Goal: Task Accomplishment & Management: Complete application form

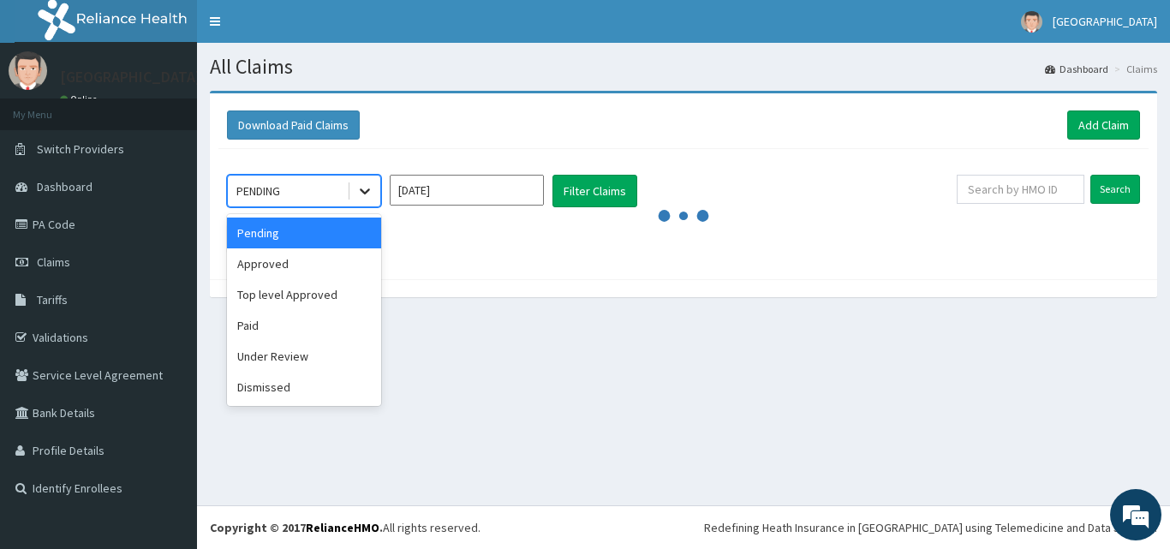
click at [361, 200] on icon at bounding box center [364, 190] width 17 height 17
click at [307, 348] on div "Under Review" at bounding box center [304, 356] width 154 height 31
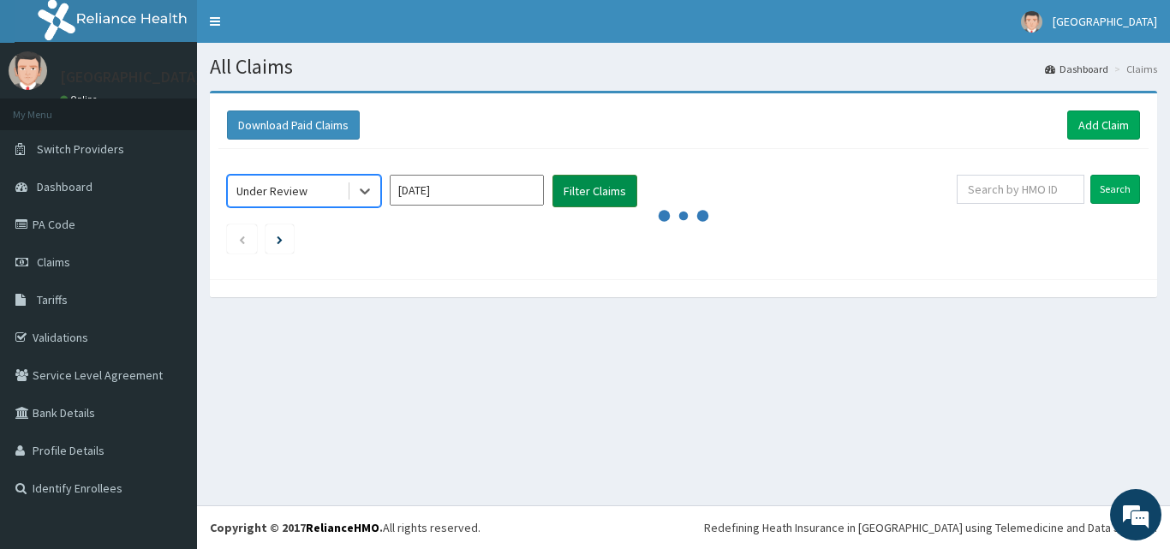
click at [600, 188] on button "Filter Claims" at bounding box center [594, 191] width 85 height 33
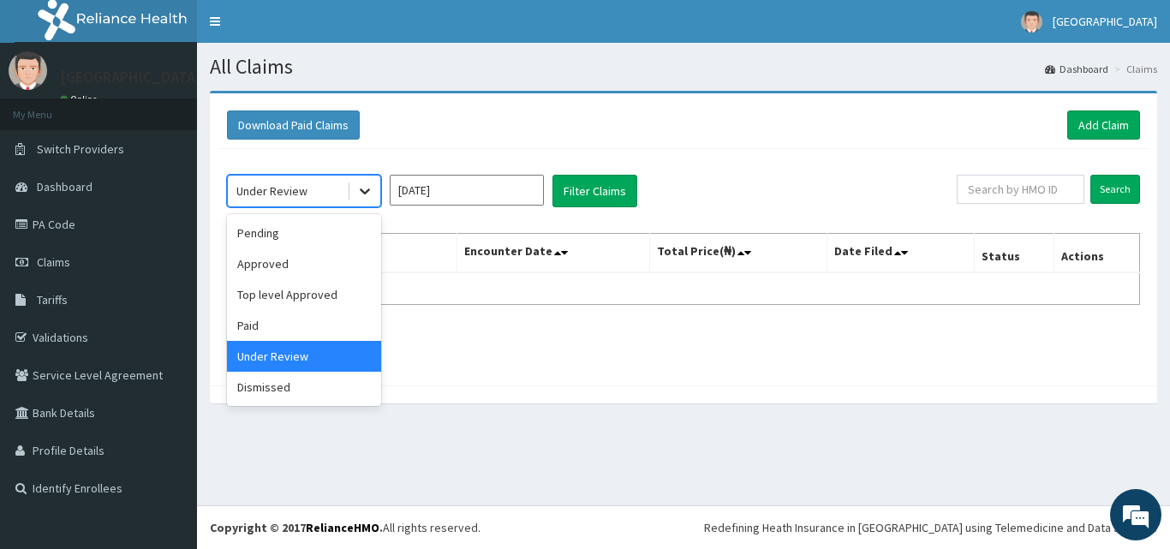
click at [358, 191] on icon at bounding box center [364, 190] width 17 height 17
click at [313, 267] on div "Approved" at bounding box center [304, 263] width 154 height 31
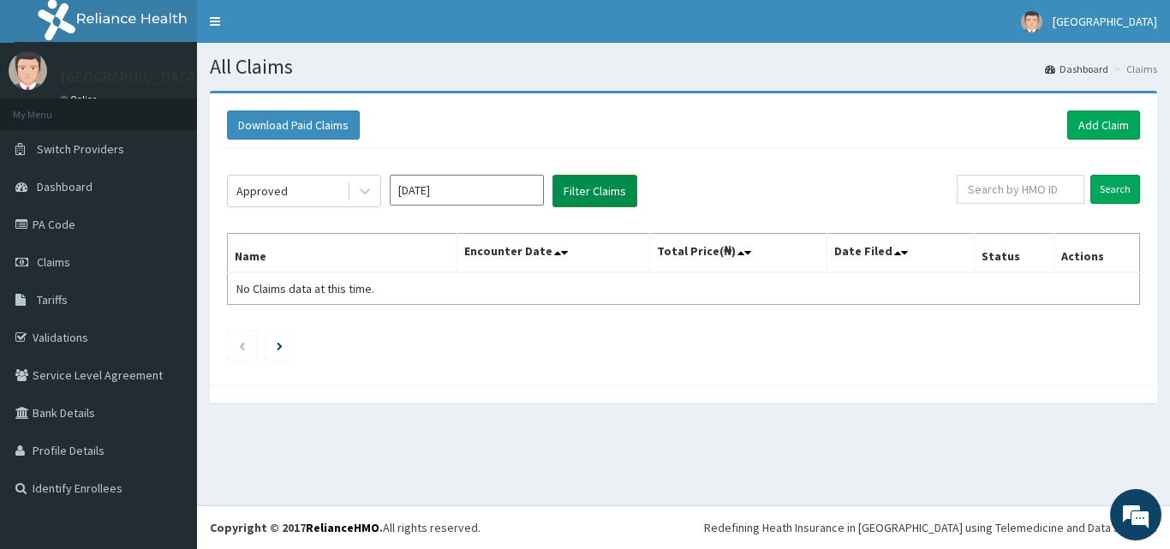
click at [584, 194] on button "Filter Claims" at bounding box center [594, 191] width 85 height 33
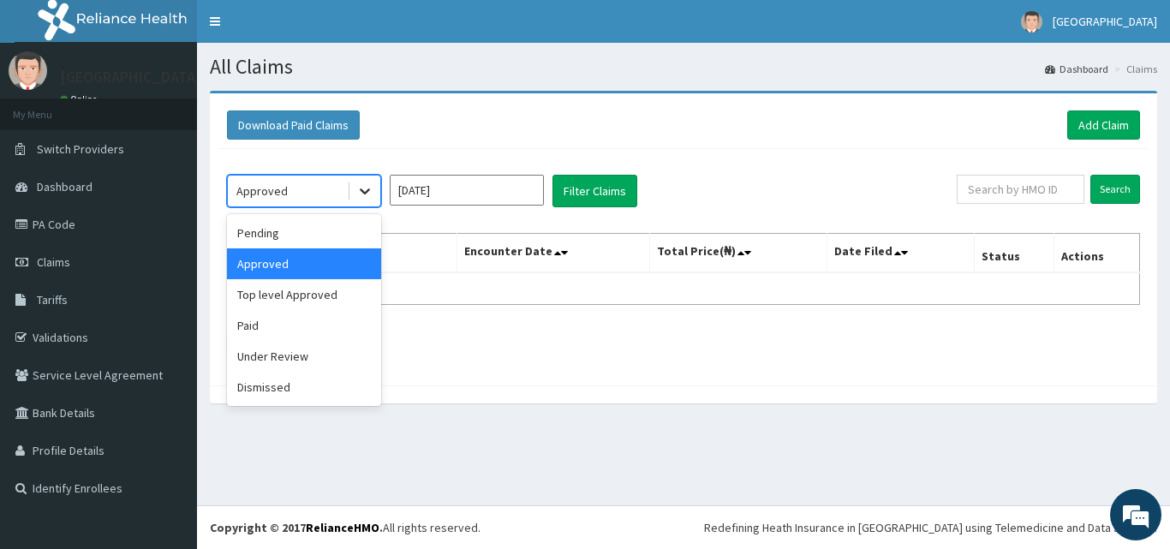
click at [358, 188] on icon at bounding box center [364, 190] width 17 height 17
click at [343, 244] on div "Pending" at bounding box center [304, 233] width 154 height 31
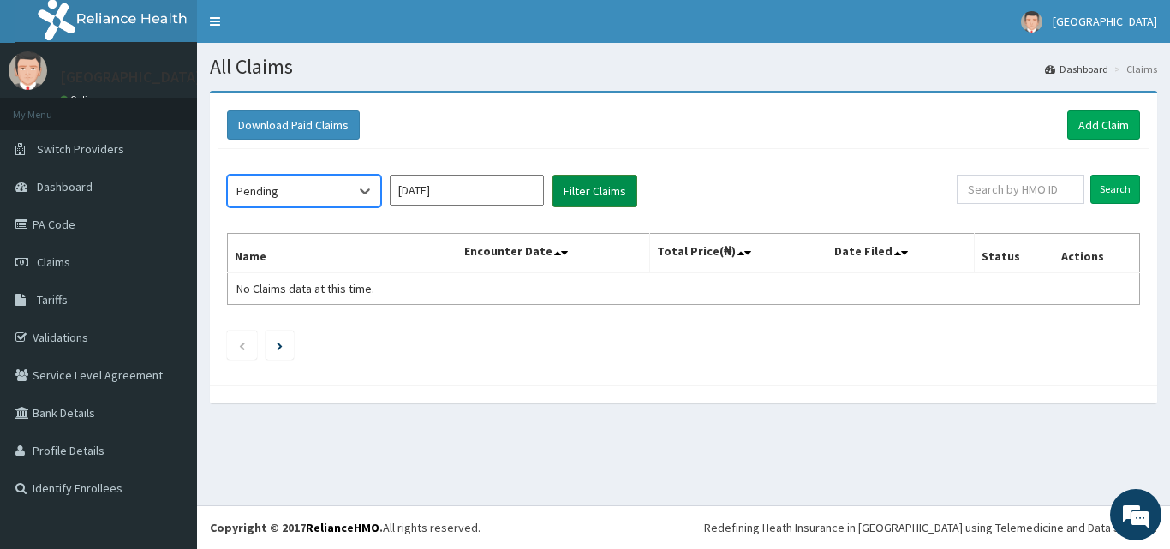
click at [568, 202] on button "Filter Claims" at bounding box center [594, 191] width 85 height 33
click at [569, 194] on button "Filter Claims" at bounding box center [594, 191] width 85 height 33
click at [618, 191] on button "Filter Claims" at bounding box center [594, 191] width 85 height 33
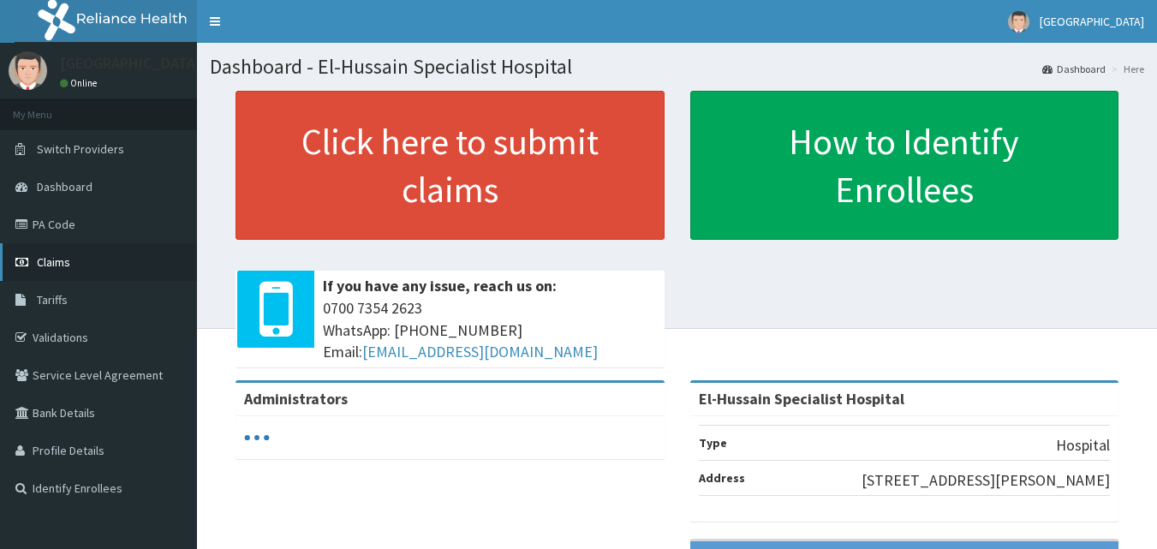
click at [55, 257] on span "Claims" at bounding box center [53, 261] width 33 height 15
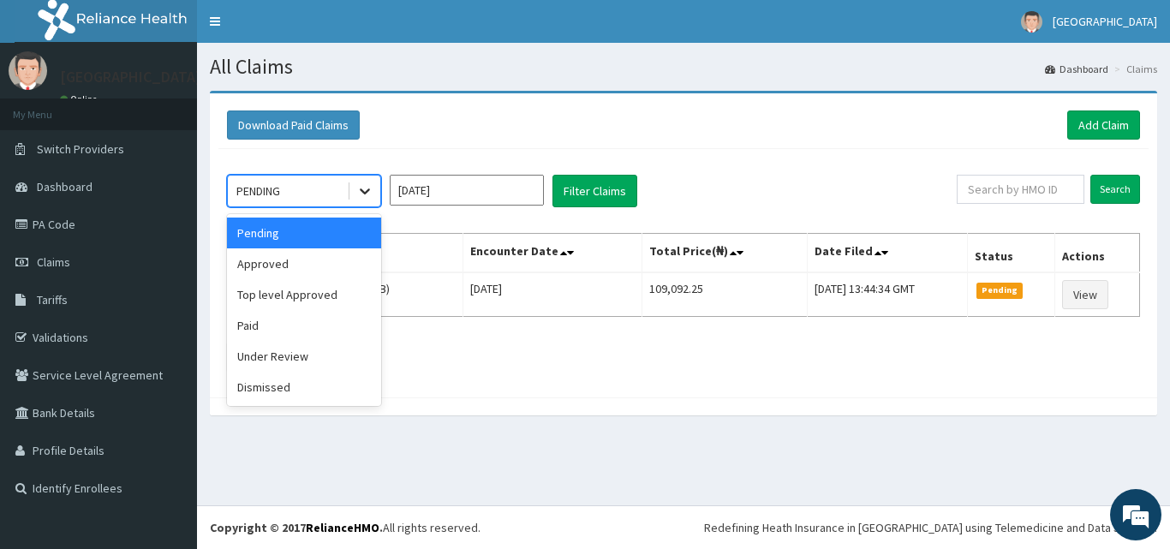
click at [367, 194] on icon at bounding box center [364, 190] width 17 height 17
drag, startPoint x: 296, startPoint y: 351, endPoint x: 324, endPoint y: 318, distance: 43.2
click at [300, 347] on div "Under Review" at bounding box center [304, 356] width 154 height 31
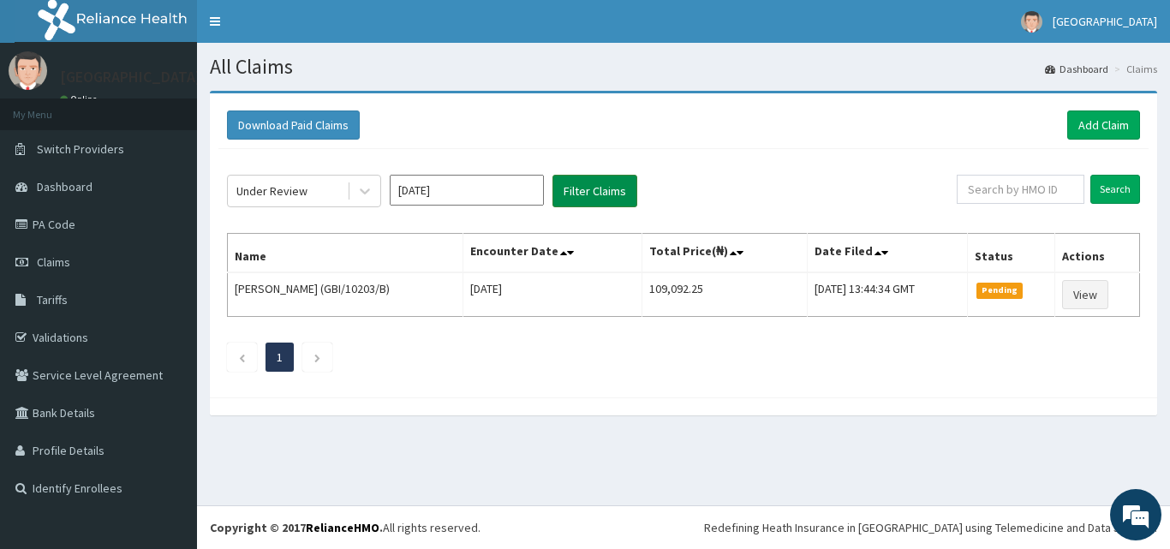
click at [590, 185] on button "Filter Claims" at bounding box center [594, 191] width 85 height 33
click at [362, 187] on icon at bounding box center [364, 190] width 17 height 17
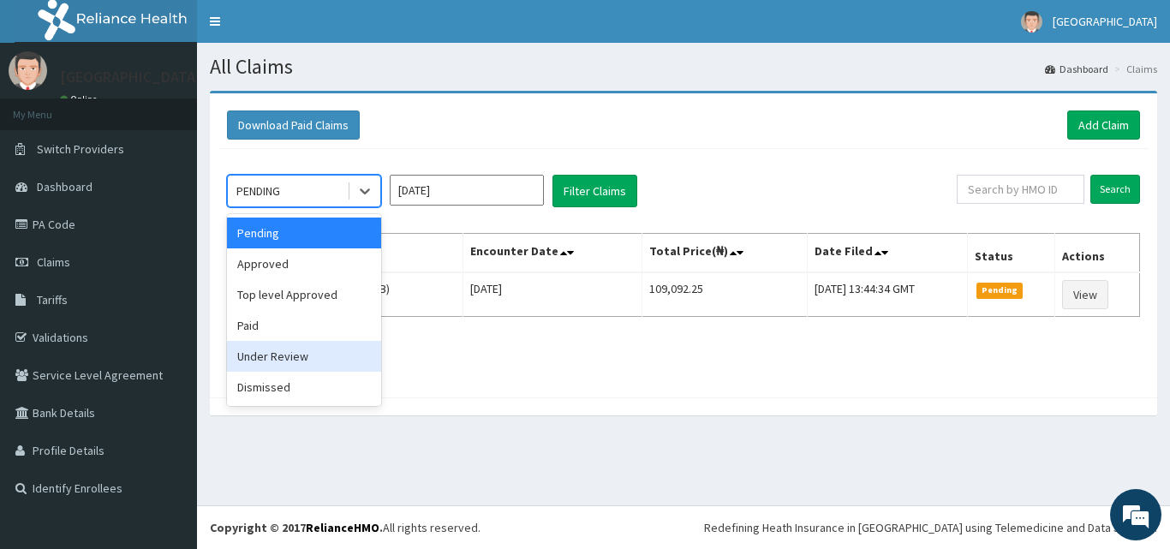
drag, startPoint x: 296, startPoint y: 353, endPoint x: 316, endPoint y: 325, distance: 33.7
click at [292, 354] on div "Under Review" at bounding box center [304, 356] width 154 height 31
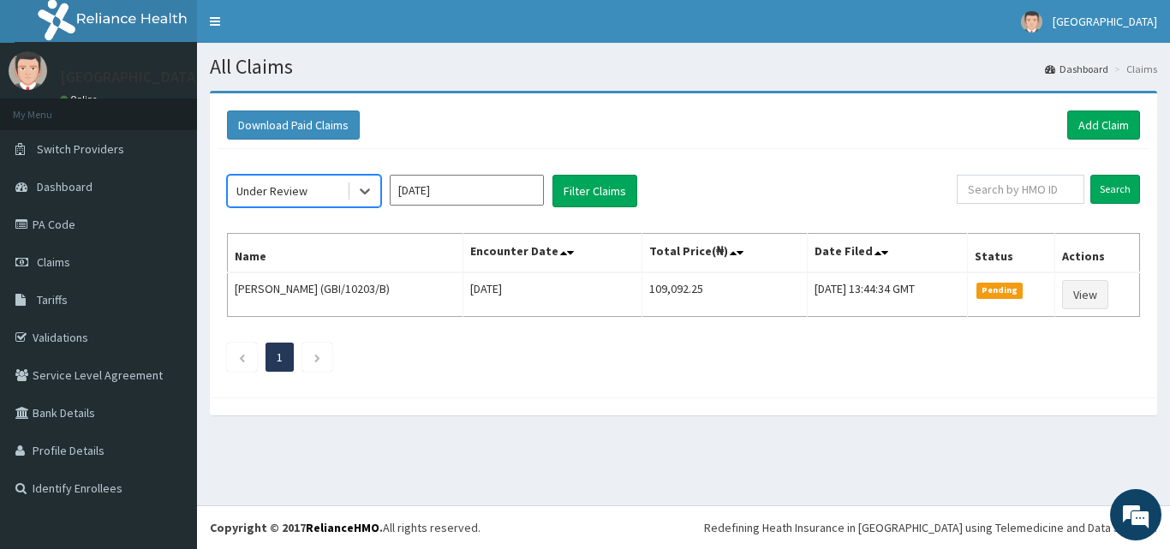
click at [638, 195] on div "option Under Review, selected. Select is focused ,type to refine list, press Do…" at bounding box center [592, 191] width 730 height 33
click at [621, 195] on button "Filter Claims" at bounding box center [594, 191] width 85 height 33
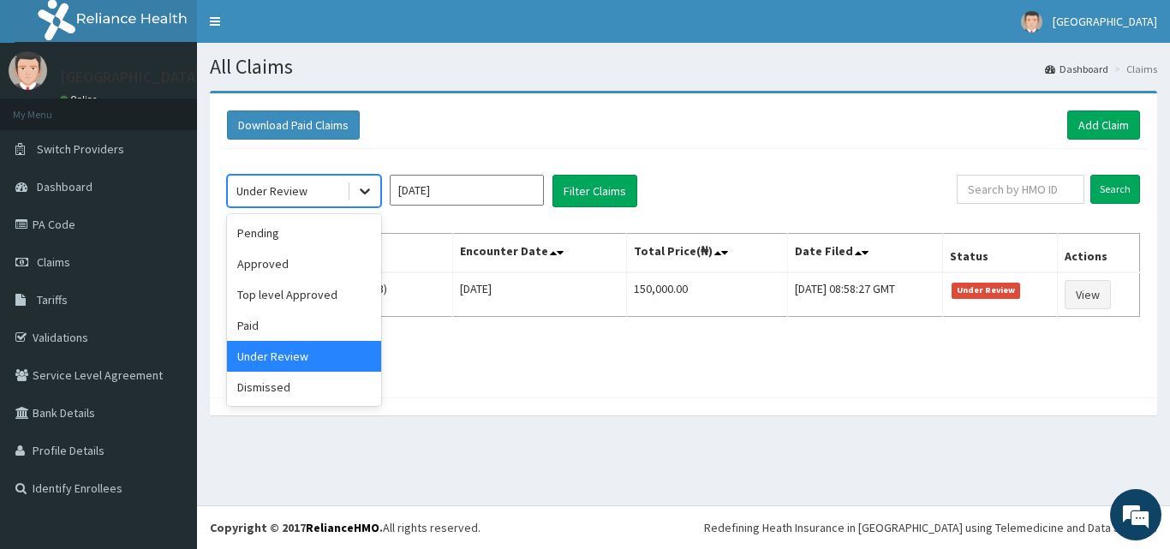
click at [364, 188] on icon at bounding box center [364, 190] width 17 height 17
click at [340, 280] on div "Top level Approved" at bounding box center [304, 294] width 154 height 31
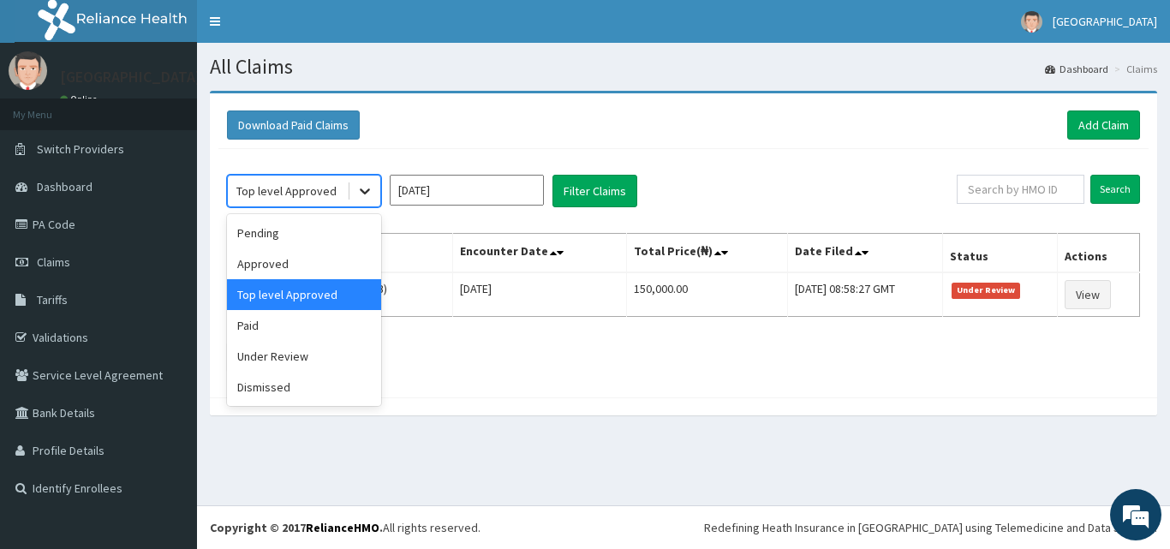
click at [365, 194] on icon at bounding box center [365, 192] width 10 height 6
drag, startPoint x: 339, startPoint y: 262, endPoint x: 426, endPoint y: 221, distance: 96.5
click at [350, 254] on div "Approved" at bounding box center [304, 263] width 154 height 31
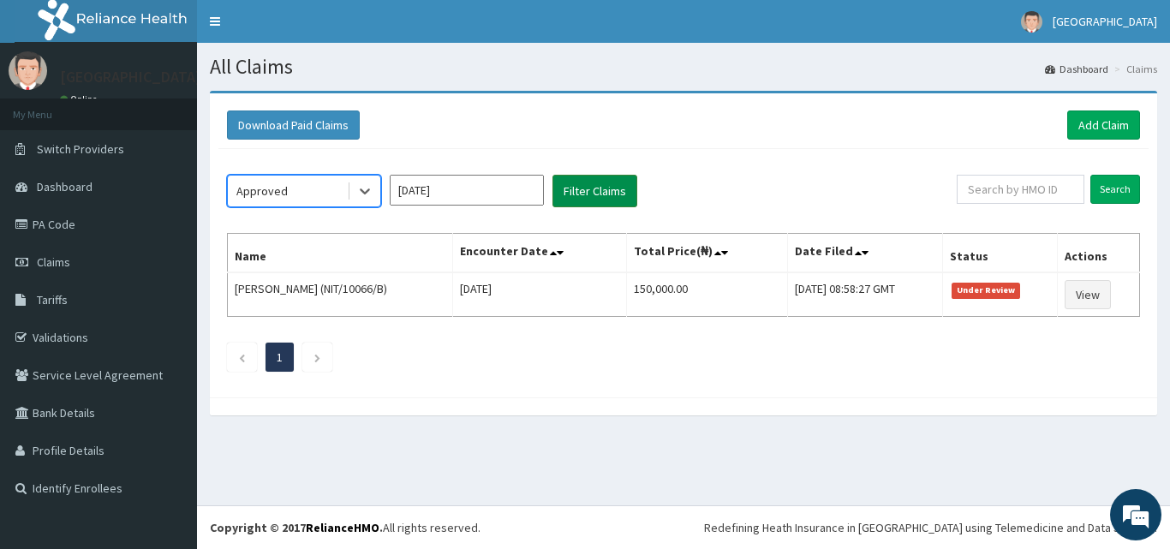
click at [616, 178] on button "Filter Claims" at bounding box center [594, 191] width 85 height 33
click at [613, 184] on button "Filter Claims" at bounding box center [594, 191] width 85 height 33
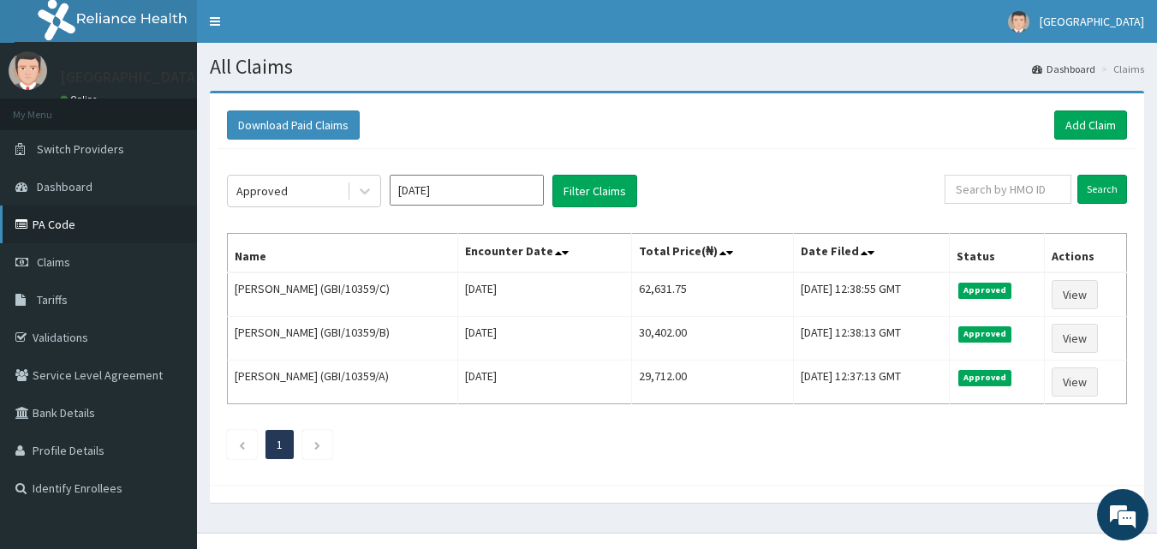
click at [113, 230] on link "PA Code" at bounding box center [98, 225] width 197 height 38
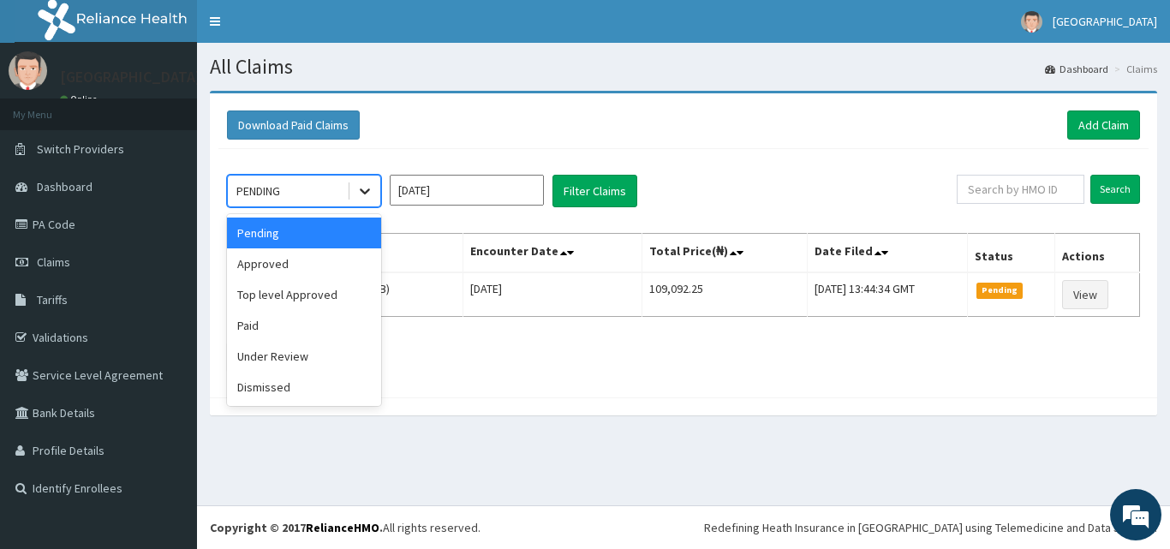
drag, startPoint x: 369, startPoint y: 169, endPoint x: 357, endPoint y: 194, distance: 28.3
click at [367, 180] on div at bounding box center [364, 191] width 31 height 31
click at [327, 271] on div "Approved" at bounding box center [304, 263] width 154 height 31
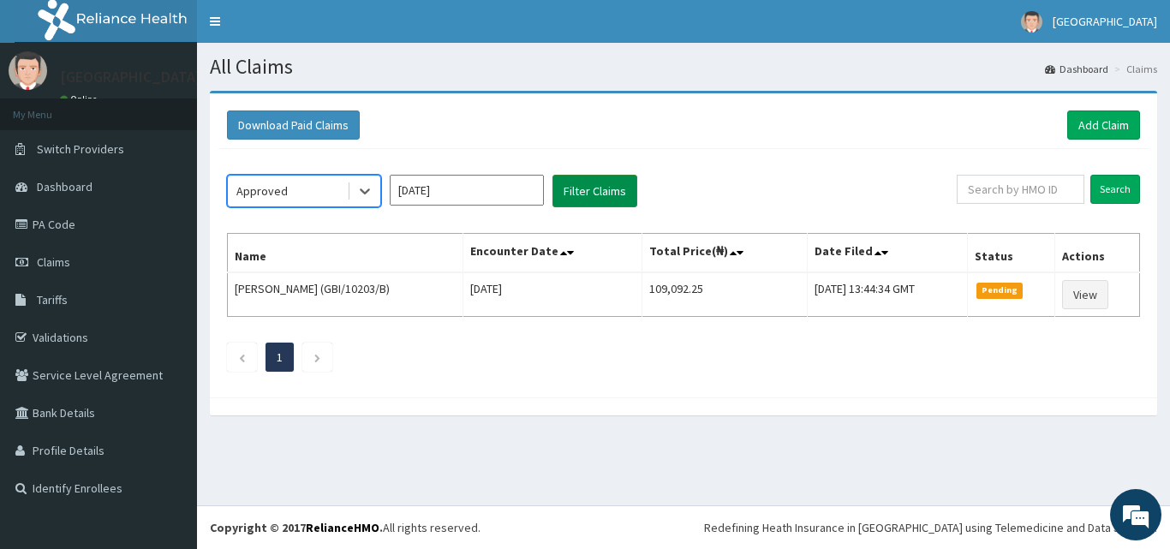
click at [617, 202] on button "Filter Claims" at bounding box center [594, 191] width 85 height 33
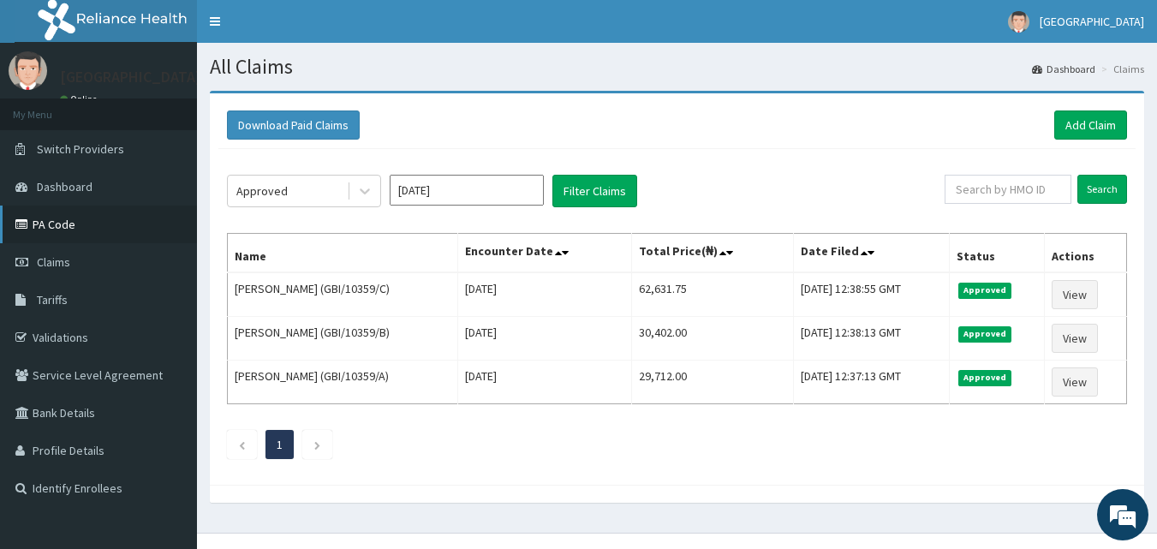
click at [64, 234] on link "PA Code" at bounding box center [98, 225] width 197 height 38
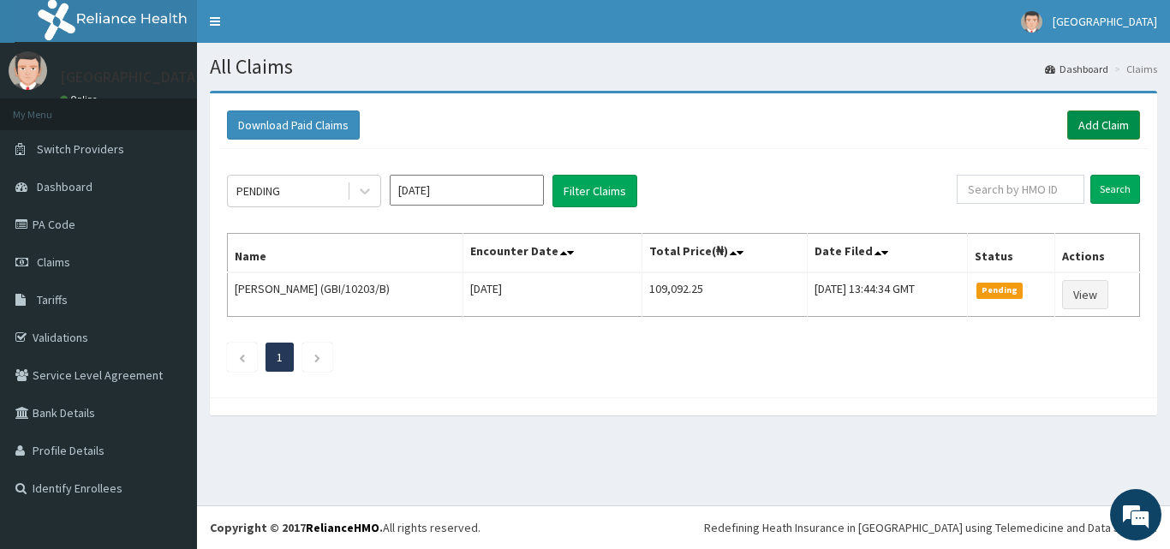
click at [1110, 126] on link "Add Claim" at bounding box center [1103, 124] width 73 height 29
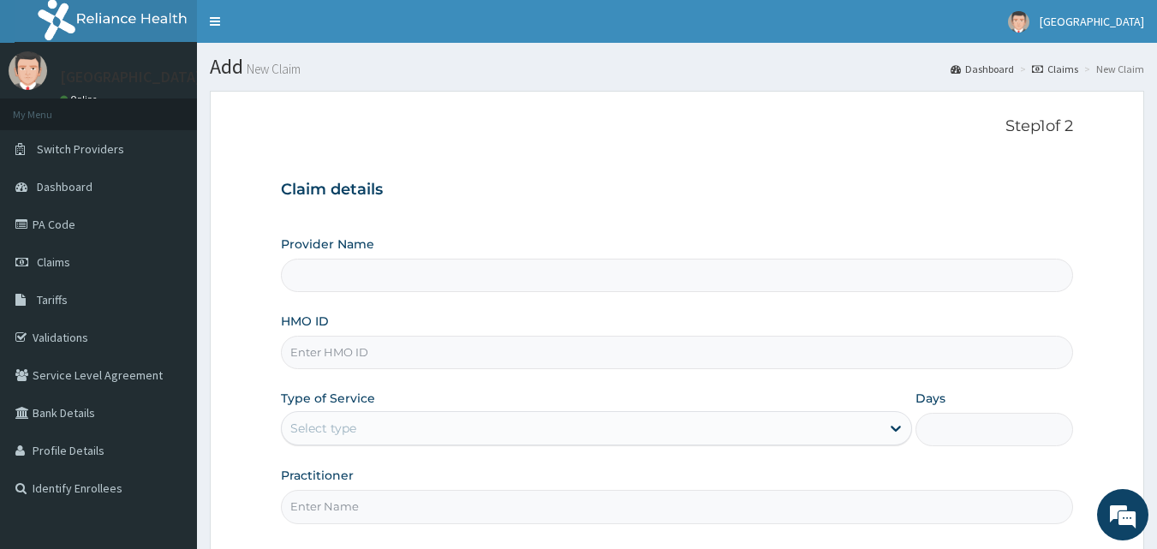
click at [545, 360] on input "HMO ID" at bounding box center [677, 352] width 793 height 33
type input "wnp"
type input "El-Hussain Specialist Hospital"
type input "WNP/10010/B"
click at [392, 433] on div "Select type" at bounding box center [581, 427] width 599 height 27
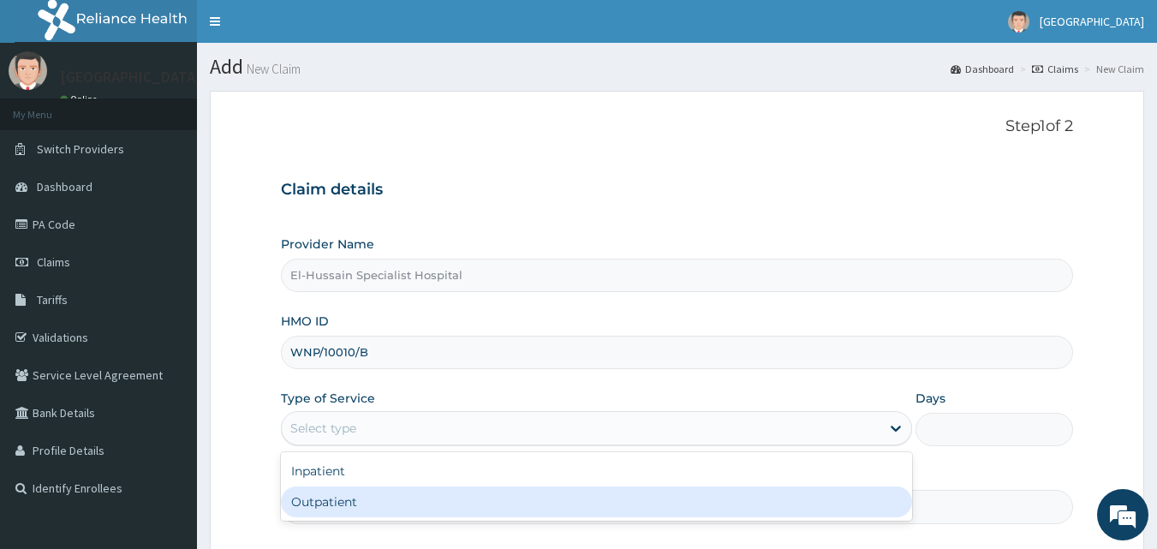
click at [395, 497] on div "Outpatient" at bounding box center [596, 501] width 631 height 31
type input "1"
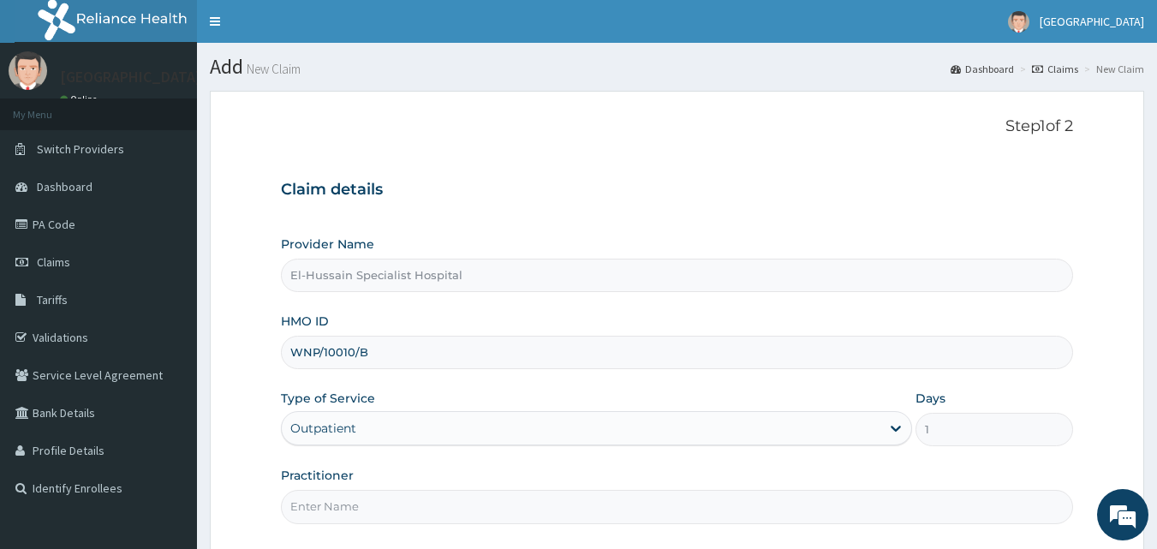
click at [397, 502] on input "Practitioner" at bounding box center [677, 506] width 793 height 33
type input "DR. RANSOME"
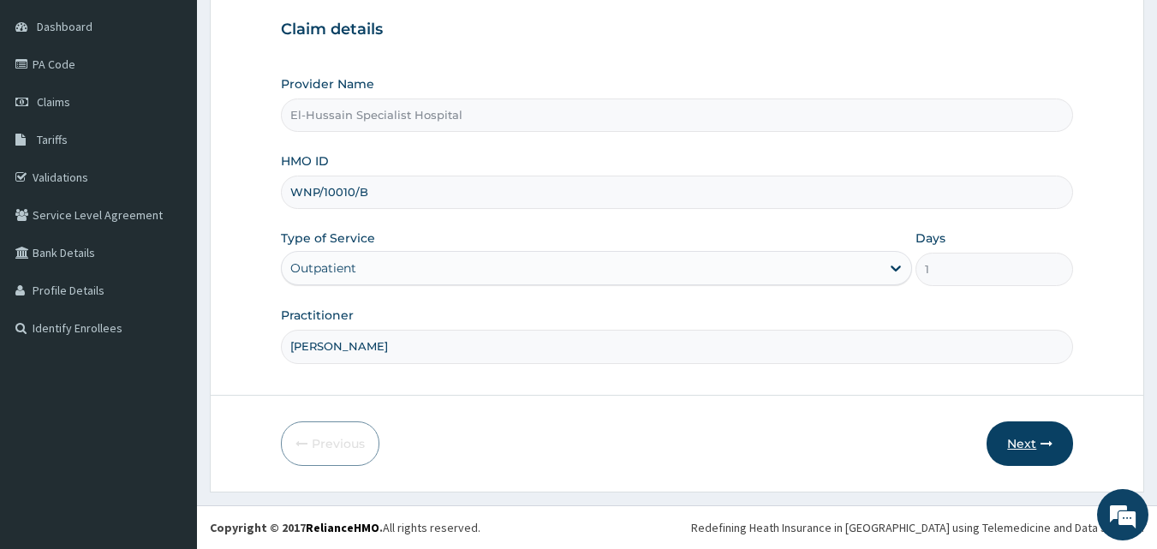
click at [1001, 443] on button "Next" at bounding box center [1029, 443] width 86 height 45
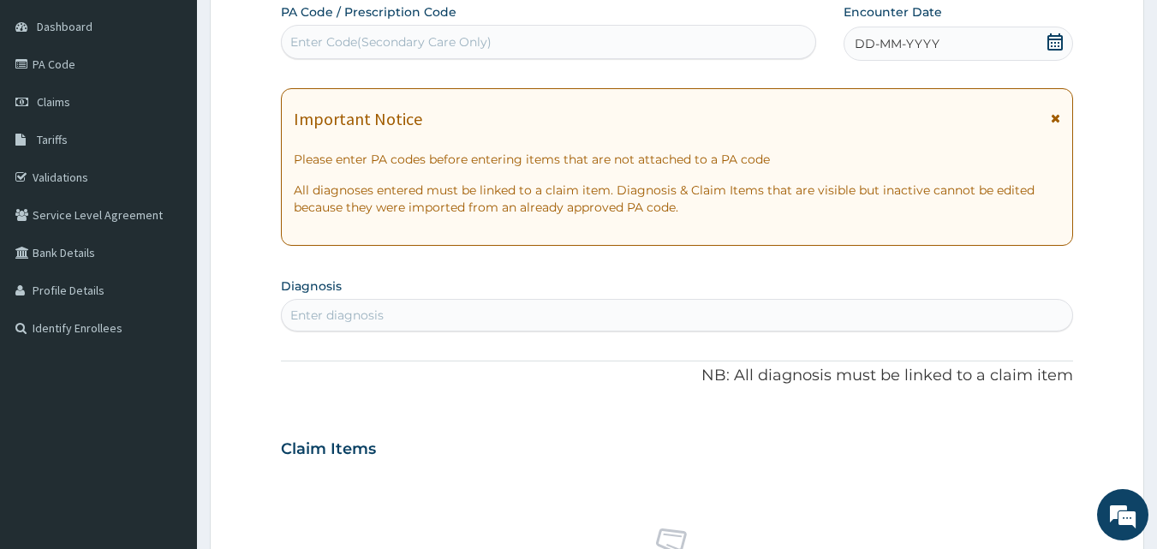
click at [509, 38] on div "Enter Code(Secondary Care Only)" at bounding box center [549, 41] width 534 height 27
paste input "PA/A1F1DF"
type input "PA/A1F1DF"
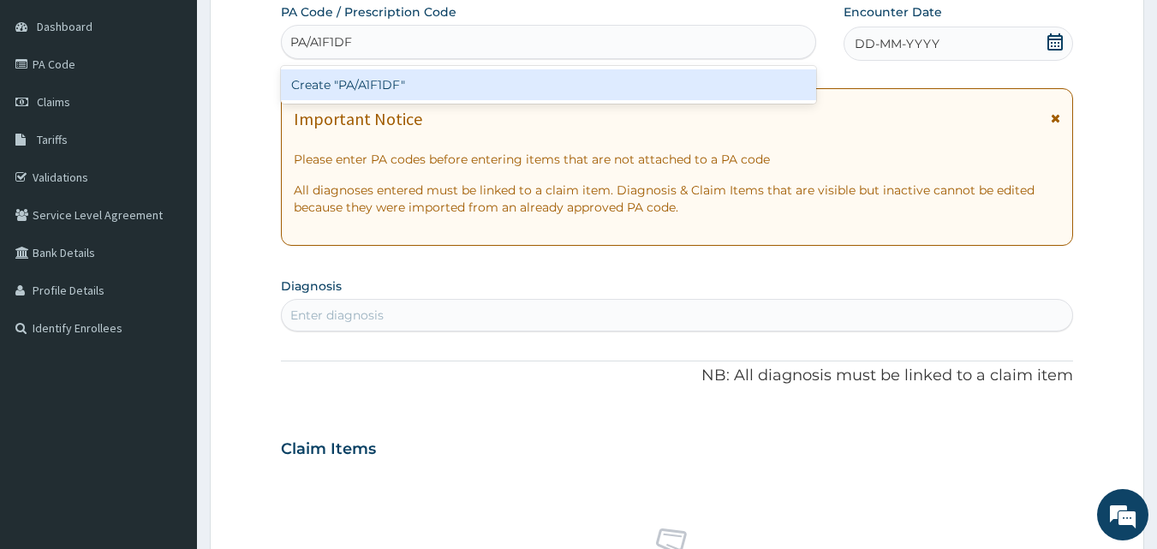
click at [524, 81] on div "Create "PA/A1F1DF"" at bounding box center [549, 84] width 536 height 31
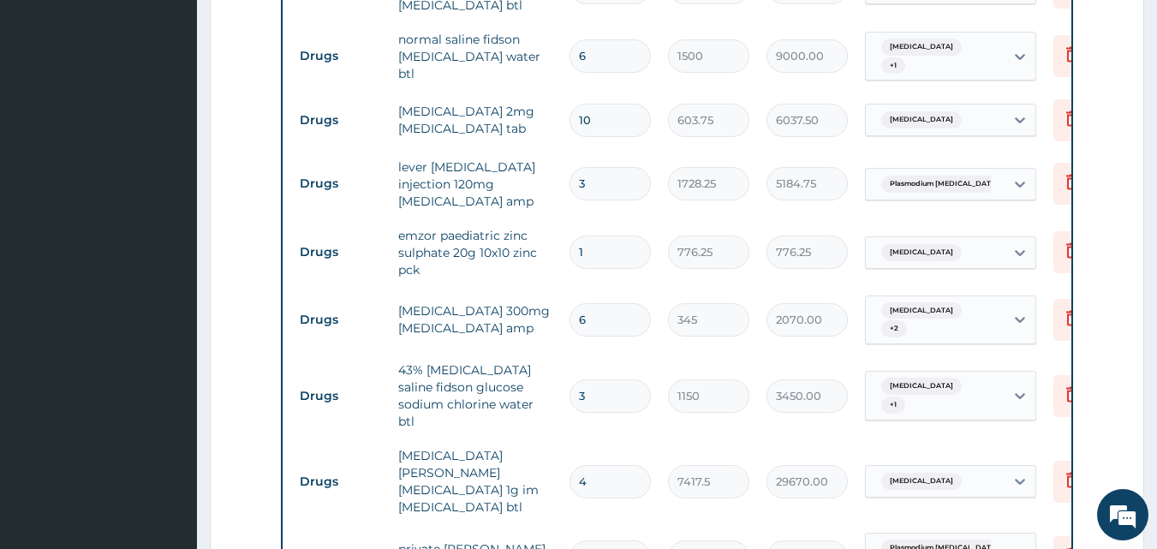
scroll to position [722, 0]
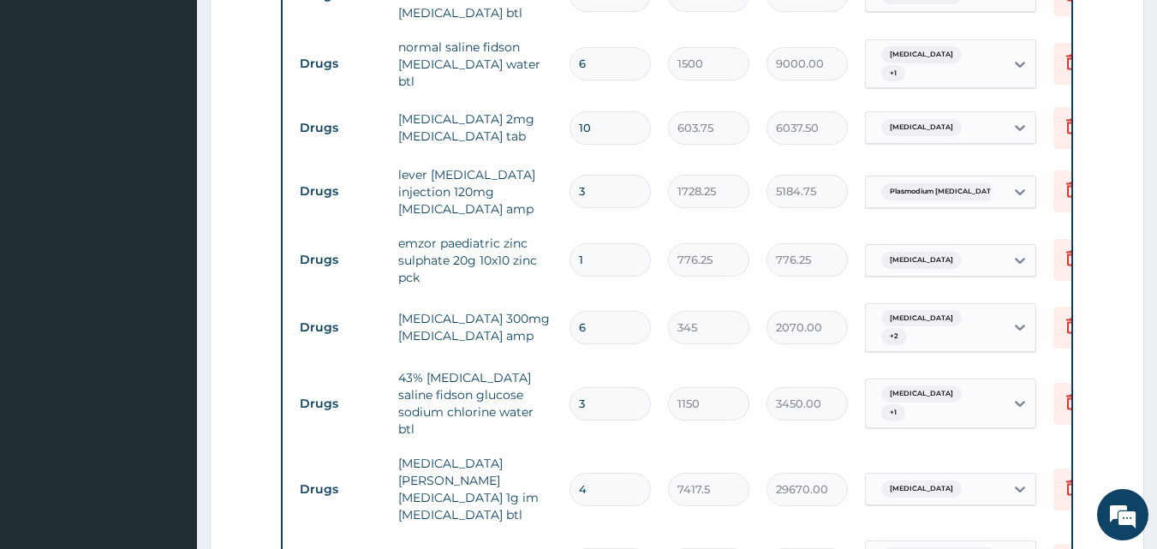
click at [595, 118] on input "10" at bounding box center [609, 127] width 81 height 33
type input "1"
type input "603.75"
type input "0.00"
type input "1"
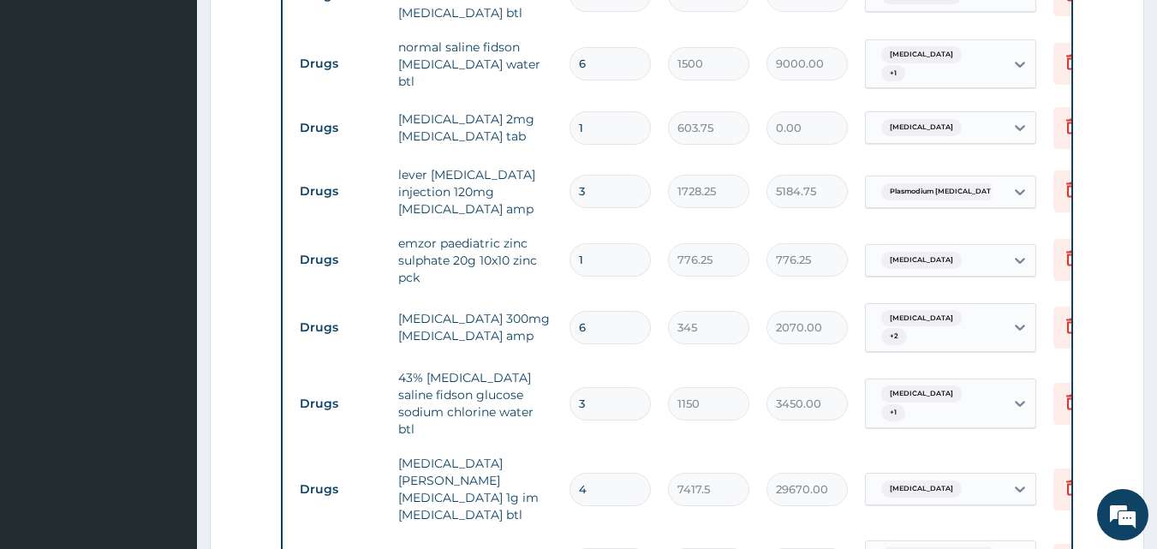
type input "603.75"
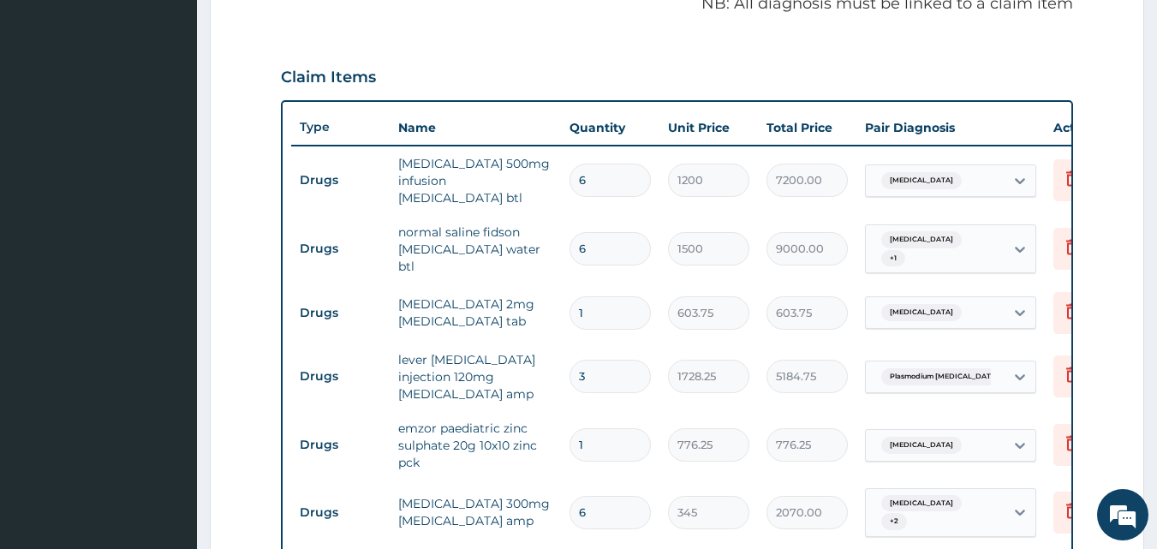
scroll to position [473, 0]
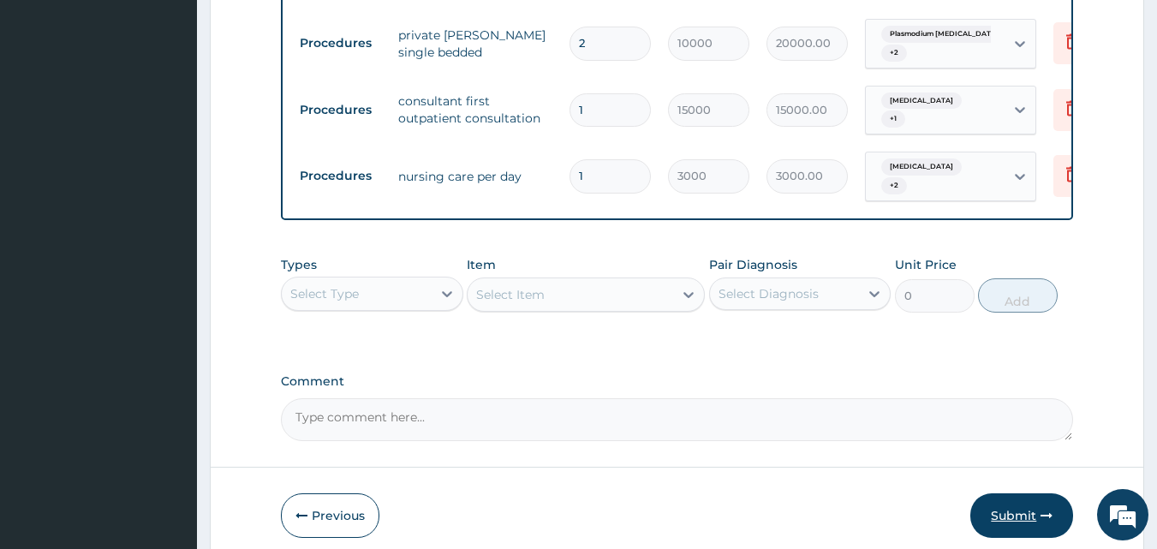
type input "1"
click at [1002, 493] on button "Submit" at bounding box center [1021, 515] width 103 height 45
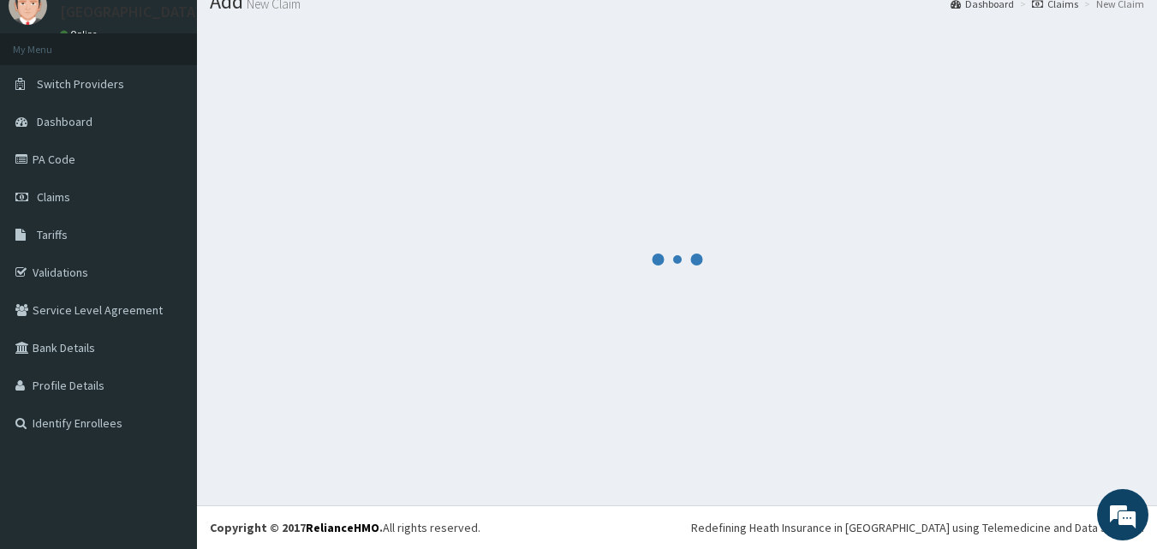
scroll to position [1243, 0]
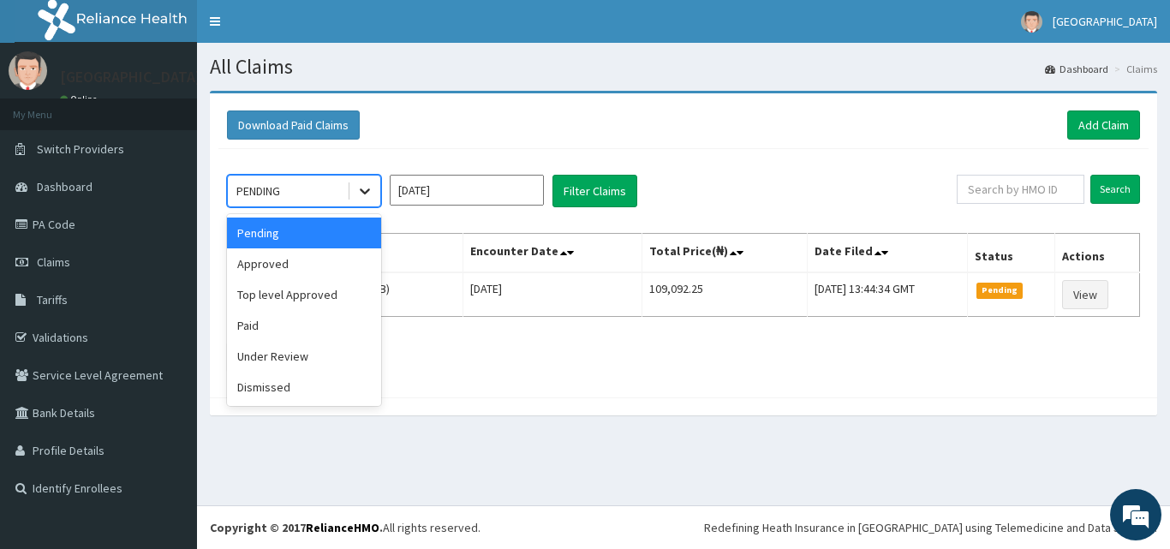
click at [356, 188] on icon at bounding box center [364, 190] width 17 height 17
click at [324, 261] on div "Approved" at bounding box center [304, 263] width 154 height 31
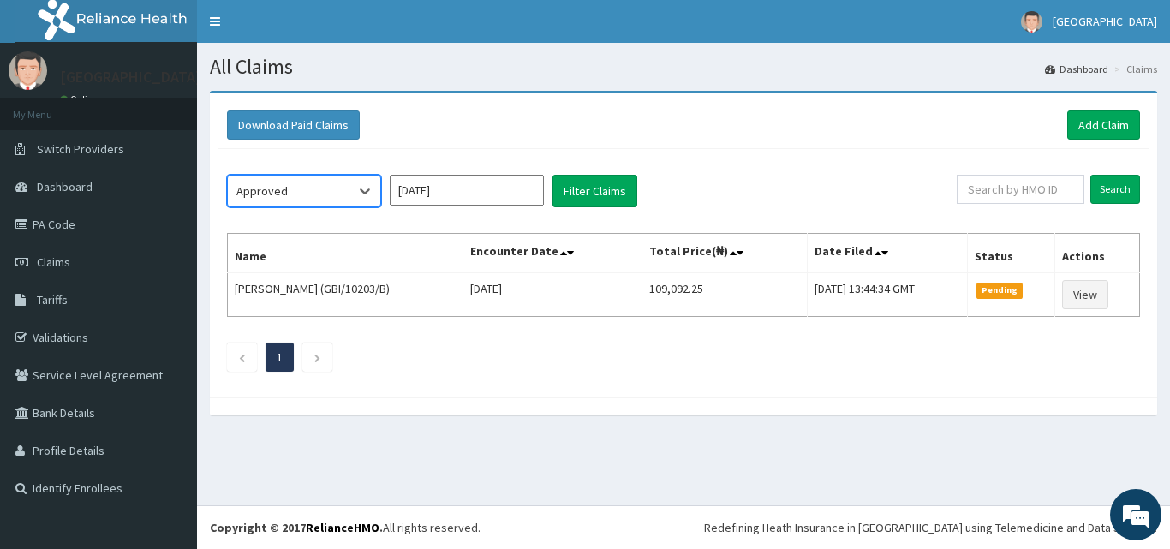
click at [565, 208] on div "option Approved, selected. Select is focused ,type to refine list, press Down t…" at bounding box center [683, 269] width 930 height 240
click at [597, 188] on button "Filter Claims" at bounding box center [594, 191] width 85 height 33
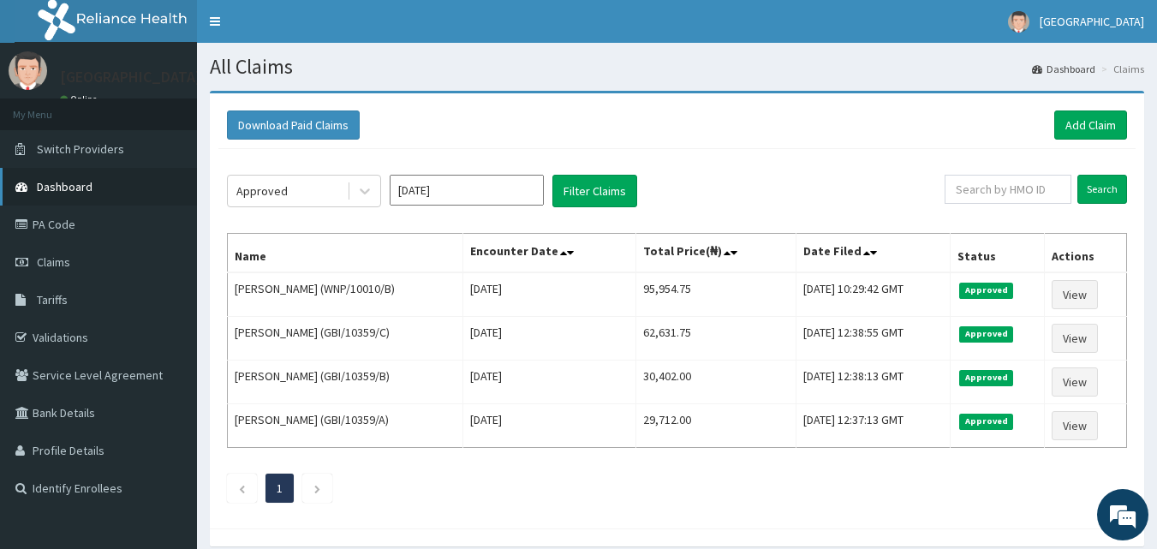
click at [61, 189] on span "Dashboard" at bounding box center [65, 186] width 56 height 15
click at [63, 226] on link "PA Code" at bounding box center [98, 225] width 197 height 38
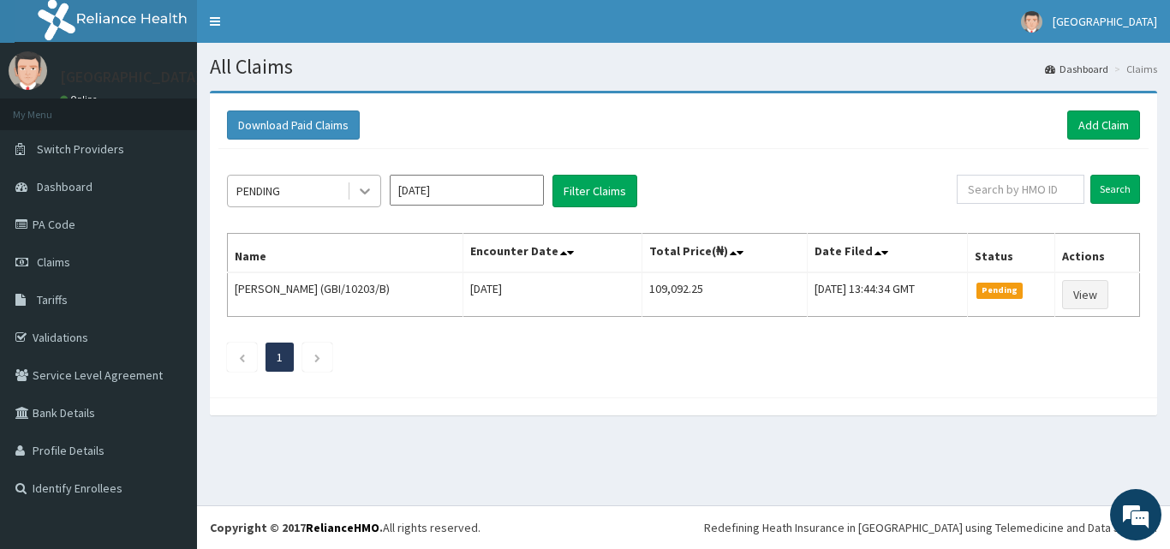
click at [358, 193] on icon at bounding box center [364, 190] width 17 height 17
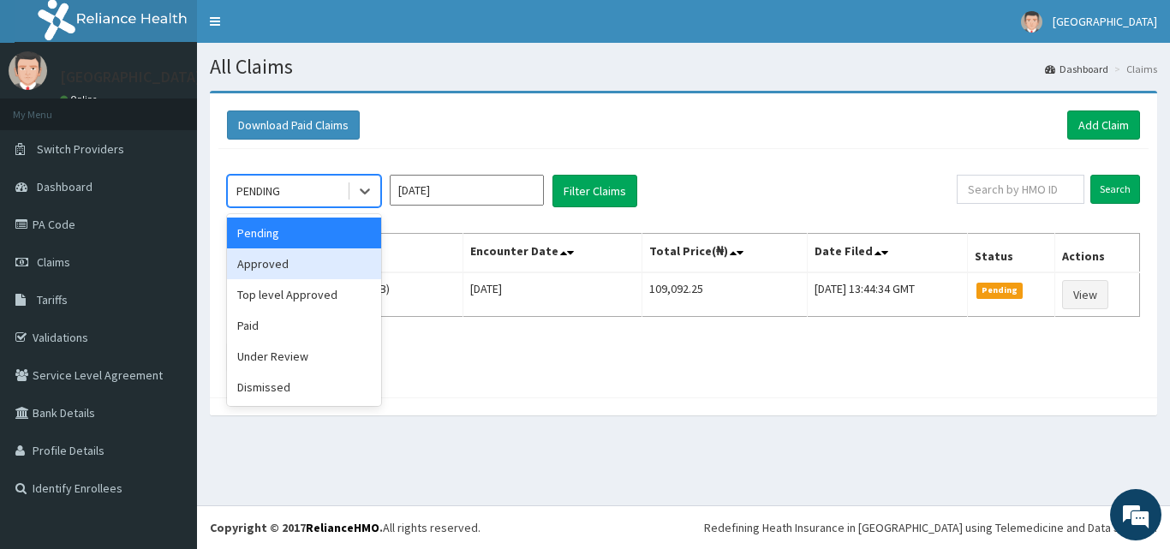
click at [343, 258] on div "Approved" at bounding box center [304, 263] width 154 height 31
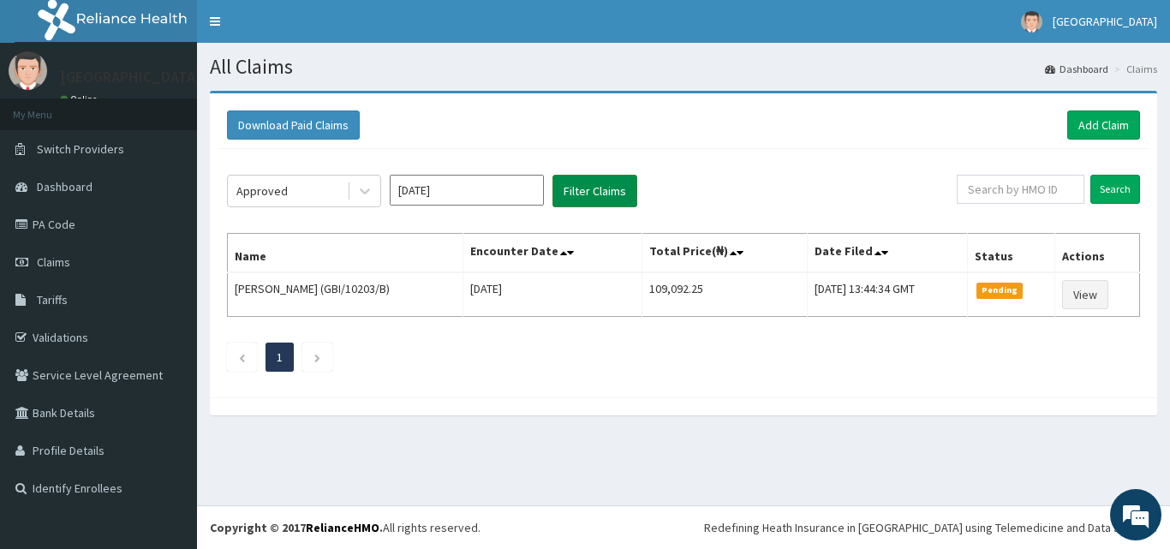
click at [621, 188] on button "Filter Claims" at bounding box center [594, 191] width 85 height 33
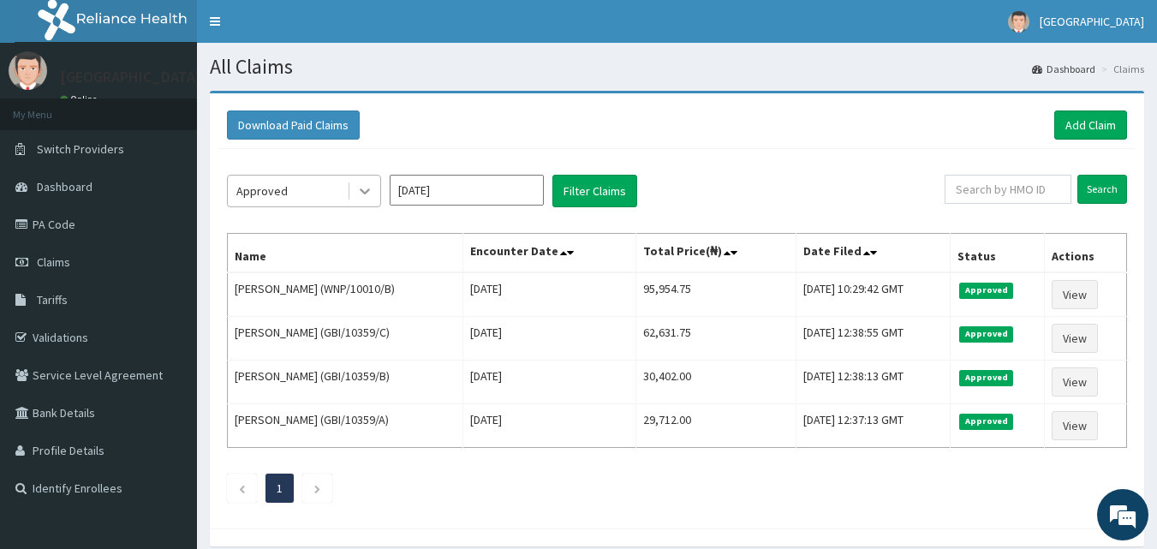
click at [371, 188] on icon at bounding box center [364, 190] width 17 height 17
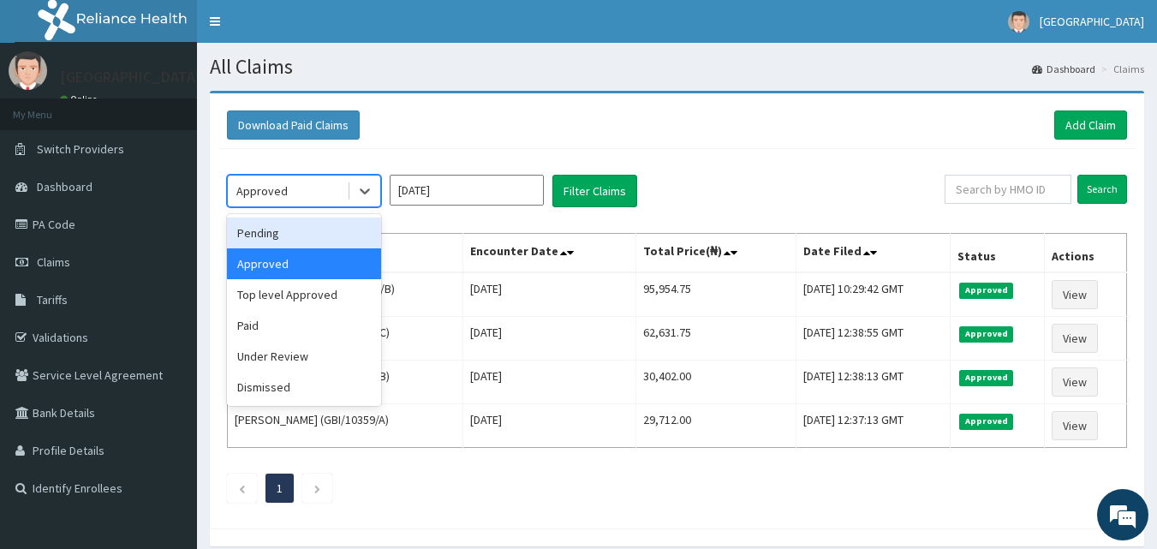
click at [331, 239] on div "Pending" at bounding box center [304, 233] width 154 height 31
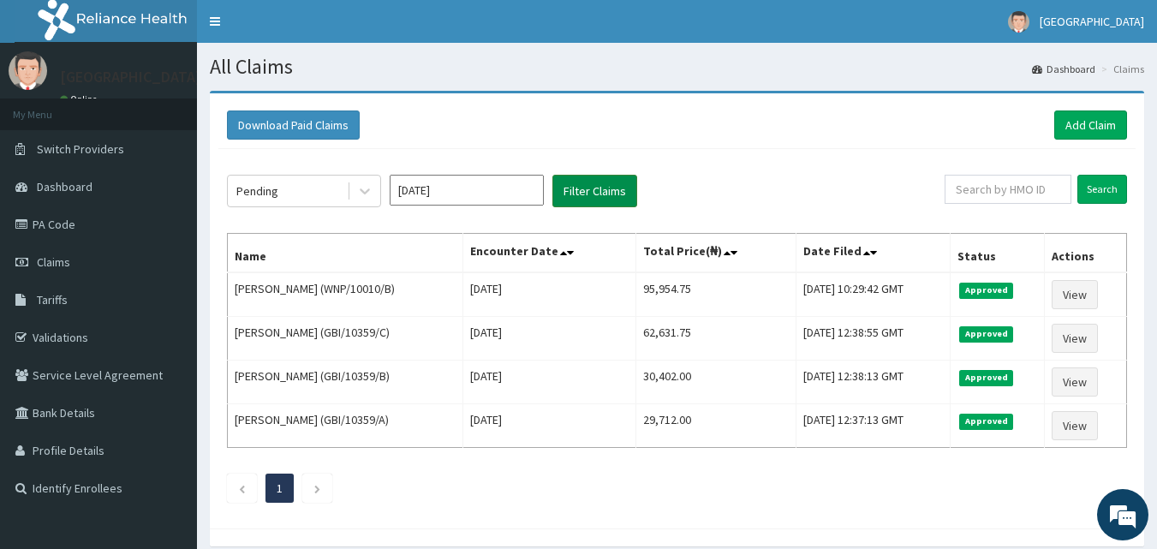
click at [614, 194] on button "Filter Claims" at bounding box center [594, 191] width 85 height 33
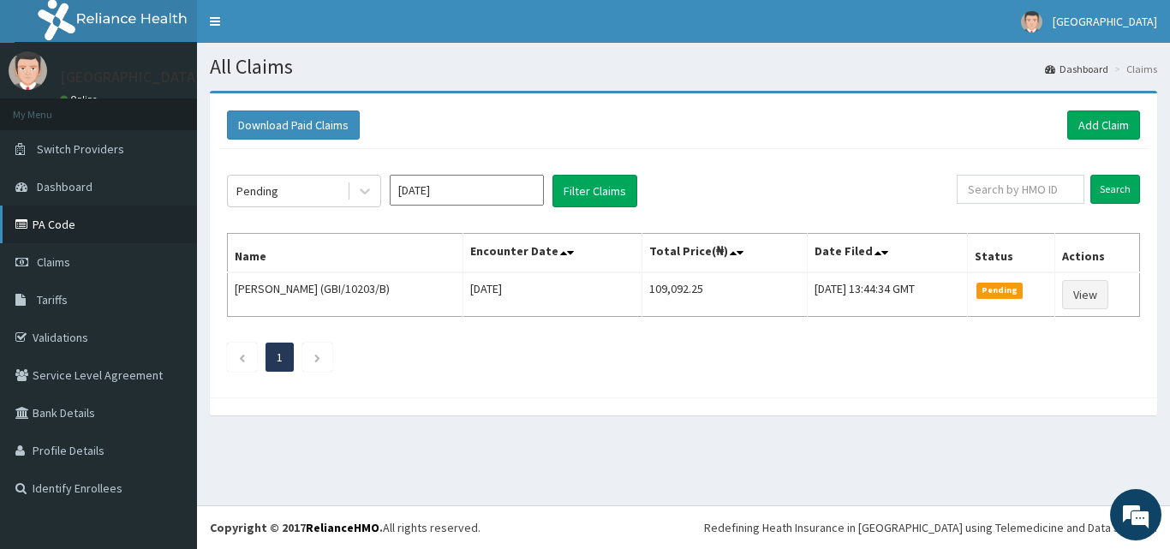
click at [101, 236] on link "PA Code" at bounding box center [98, 225] width 197 height 38
click at [1085, 132] on link "Add Claim" at bounding box center [1103, 124] width 73 height 29
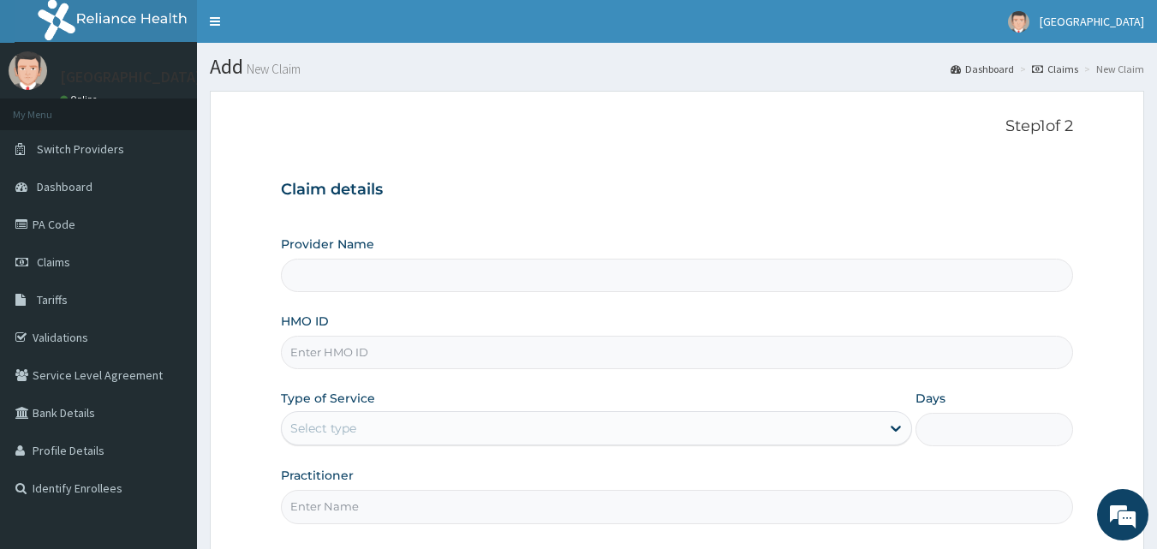
type input "El-Hussain Specialist Hospital"
click at [455, 343] on input "HMO ID" at bounding box center [677, 352] width 793 height 33
type input "GBI/10303/B"
click at [416, 425] on div "Select type" at bounding box center [581, 427] width 599 height 27
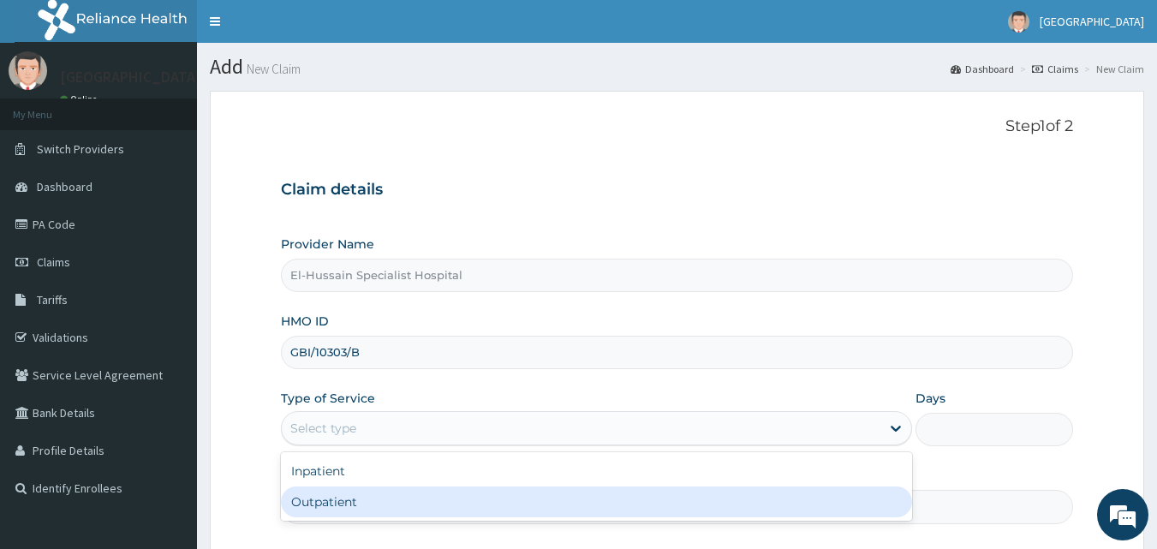
click at [406, 510] on div "Outpatient" at bounding box center [596, 501] width 631 height 31
type input "1"
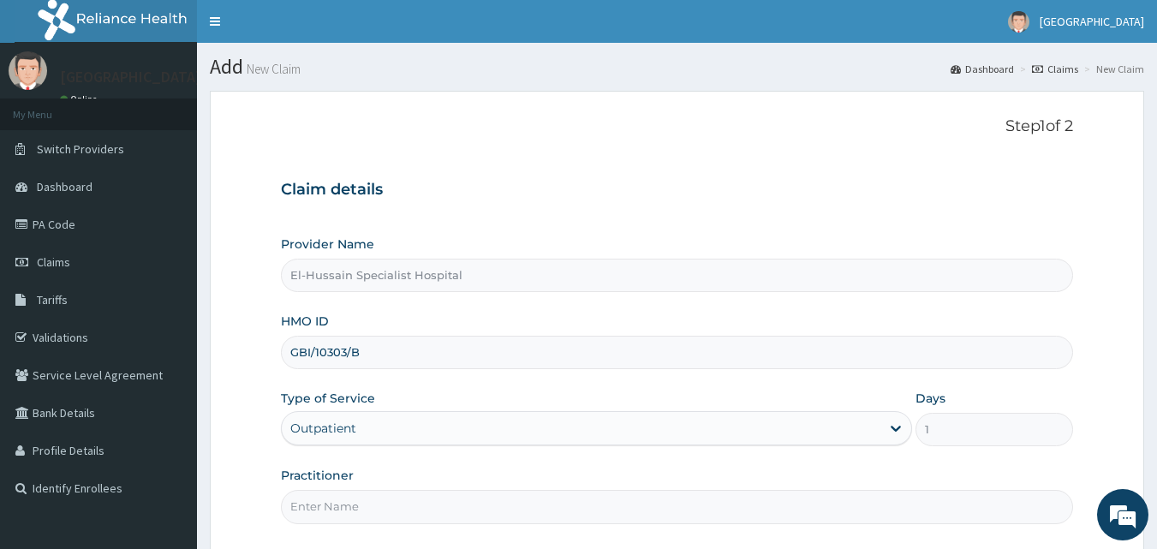
click at [398, 514] on input "Practitioner" at bounding box center [677, 506] width 793 height 33
type input "DR. NURADDEEN"
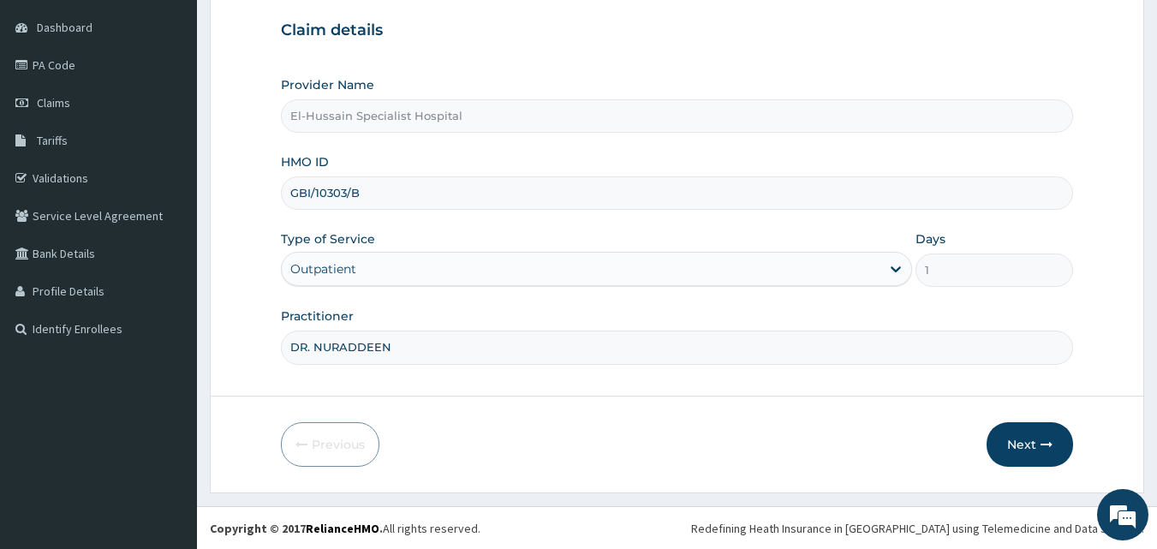
scroll to position [160, 0]
click at [1010, 443] on button "Next" at bounding box center [1029, 443] width 86 height 45
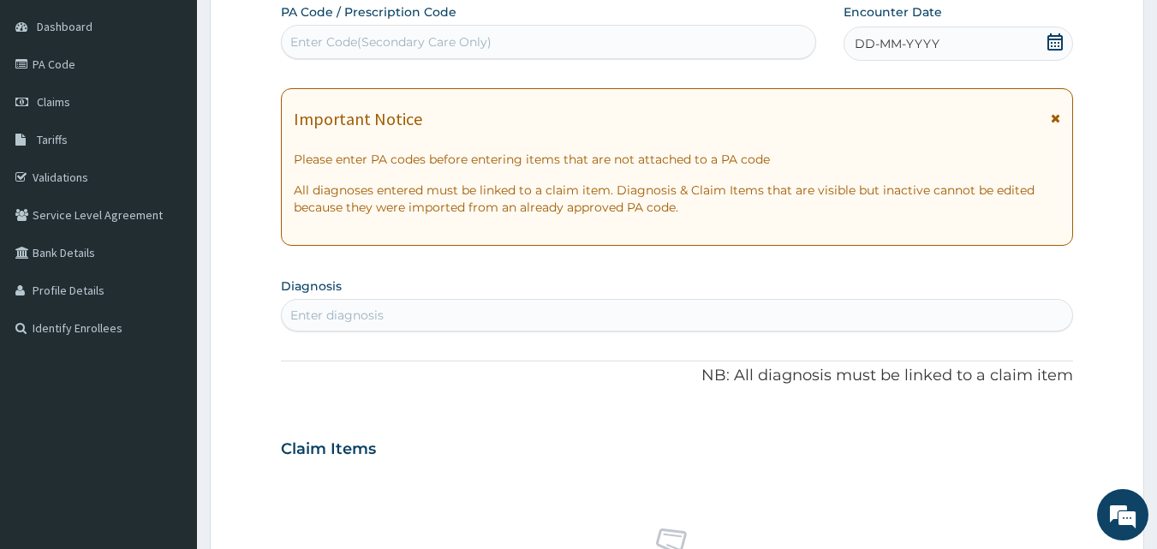
click at [636, 40] on div "Enter Code(Secondary Care Only)" at bounding box center [549, 41] width 534 height 27
paste input "PA/ACCFFD"
type input "PA/ACCFFD"
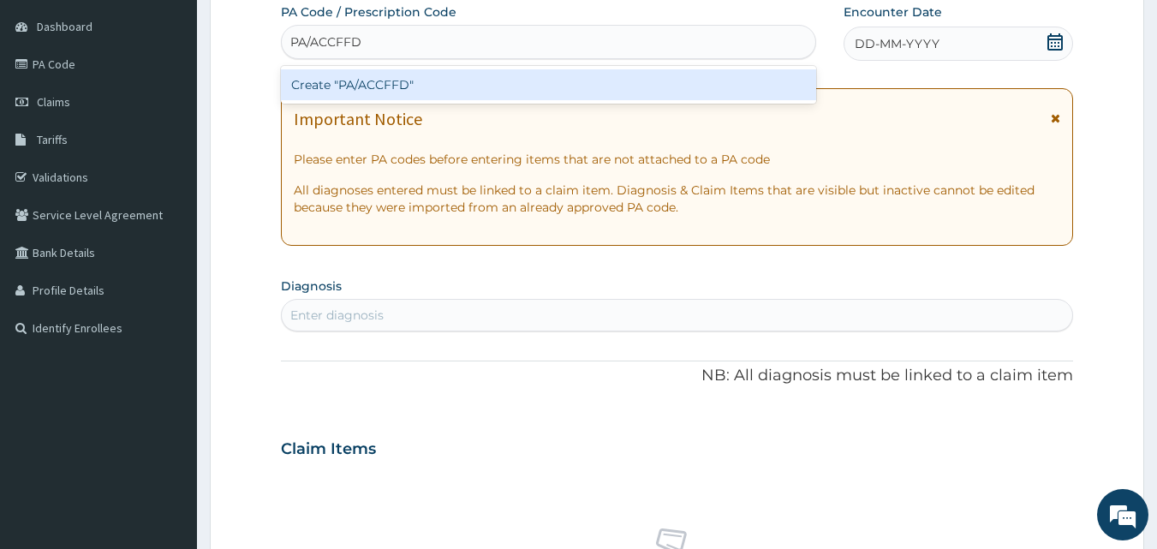
click at [628, 82] on div "Create "PA/ACCFFD"" at bounding box center [549, 84] width 536 height 31
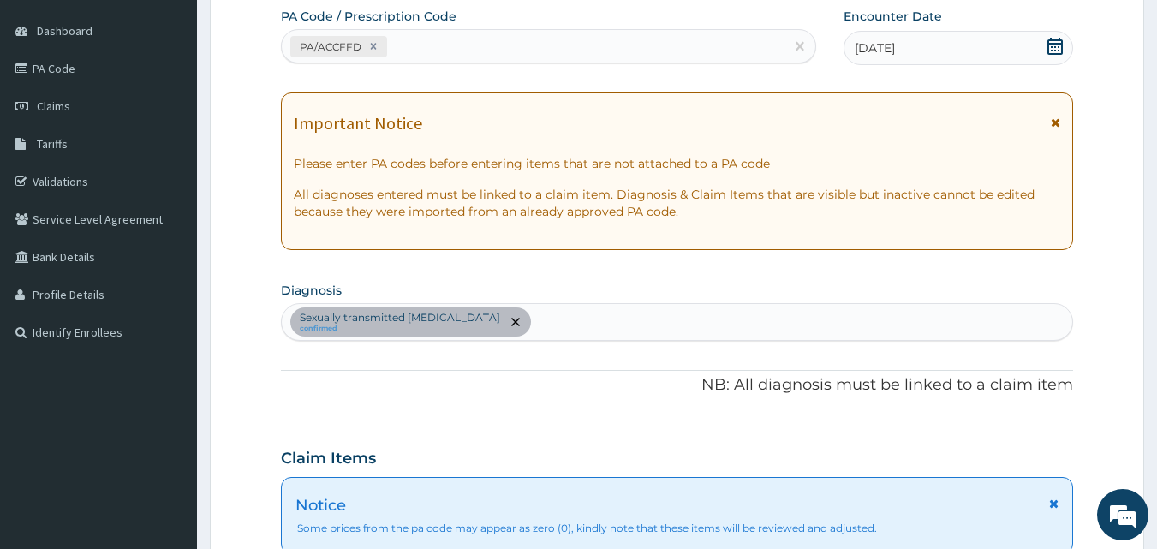
scroll to position [155, 0]
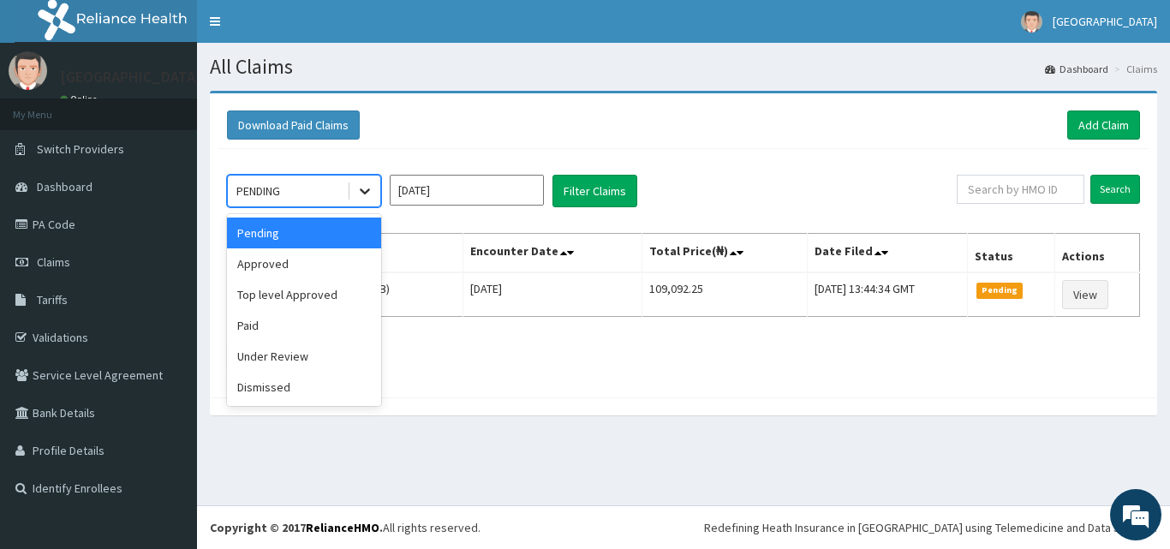
click at [361, 197] on icon at bounding box center [364, 190] width 17 height 17
click at [329, 264] on div "Approved" at bounding box center [304, 263] width 154 height 31
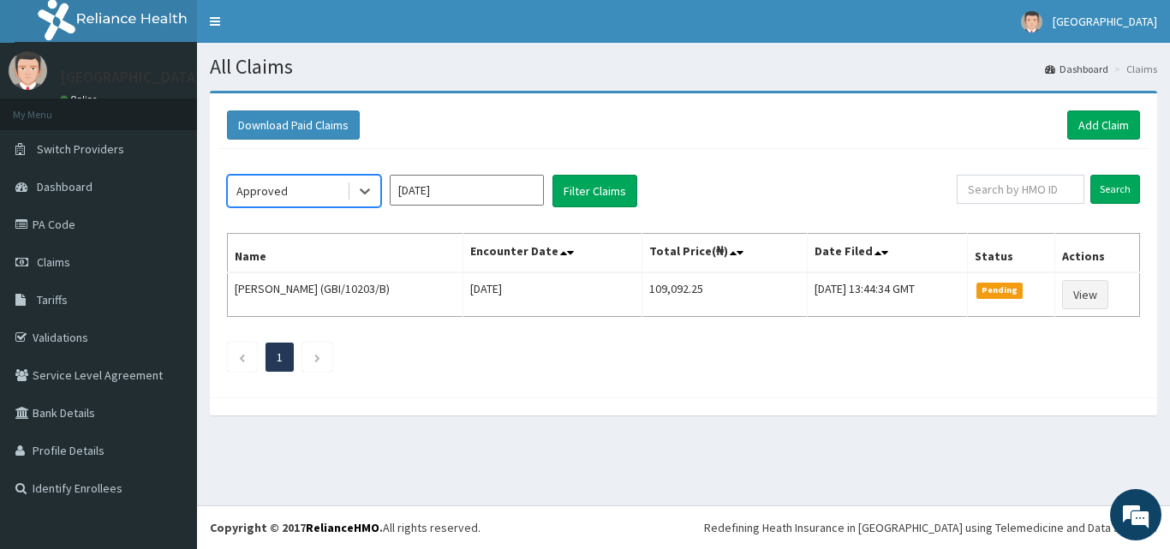
click at [598, 208] on div "option Approved, selected. Select is focused ,type to refine list, press Down t…" at bounding box center [683, 269] width 930 height 240
click at [598, 200] on button "Filter Claims" at bounding box center [594, 191] width 85 height 33
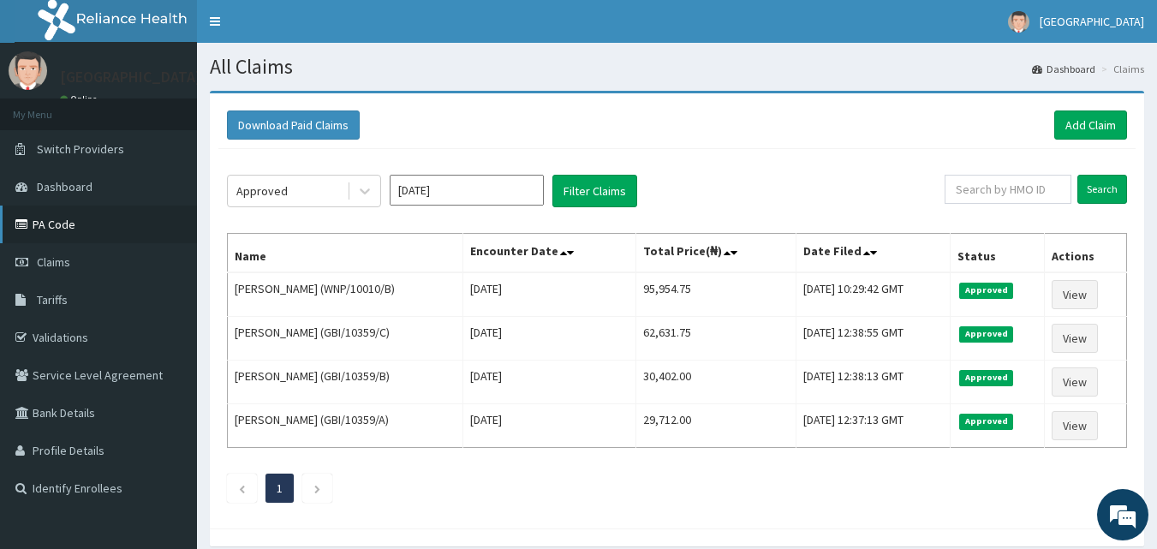
click at [53, 223] on link "PA Code" at bounding box center [98, 225] width 197 height 38
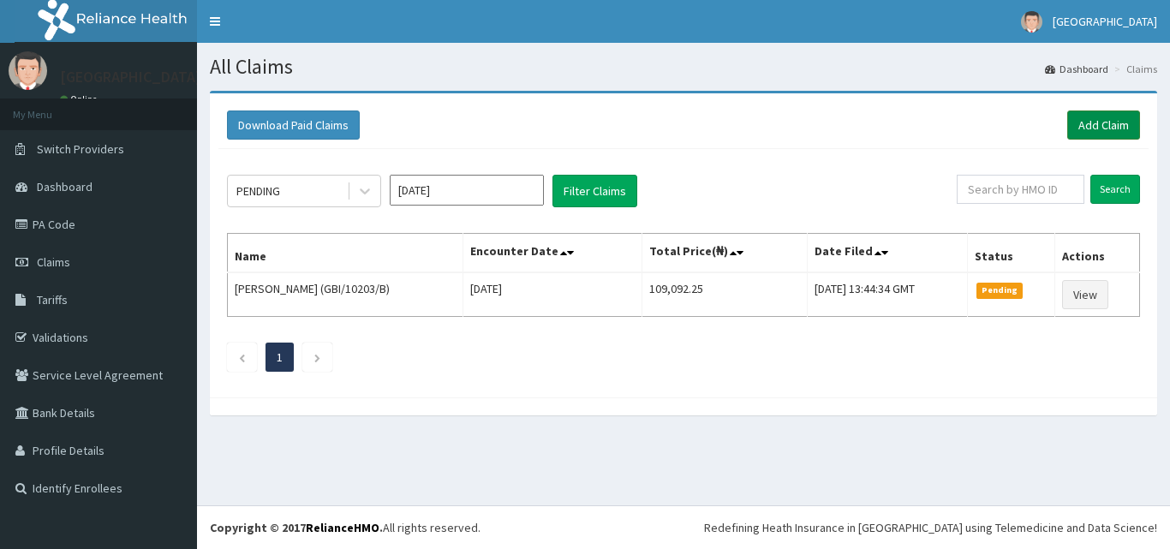
click at [1097, 126] on link "Add Claim" at bounding box center [1103, 124] width 73 height 29
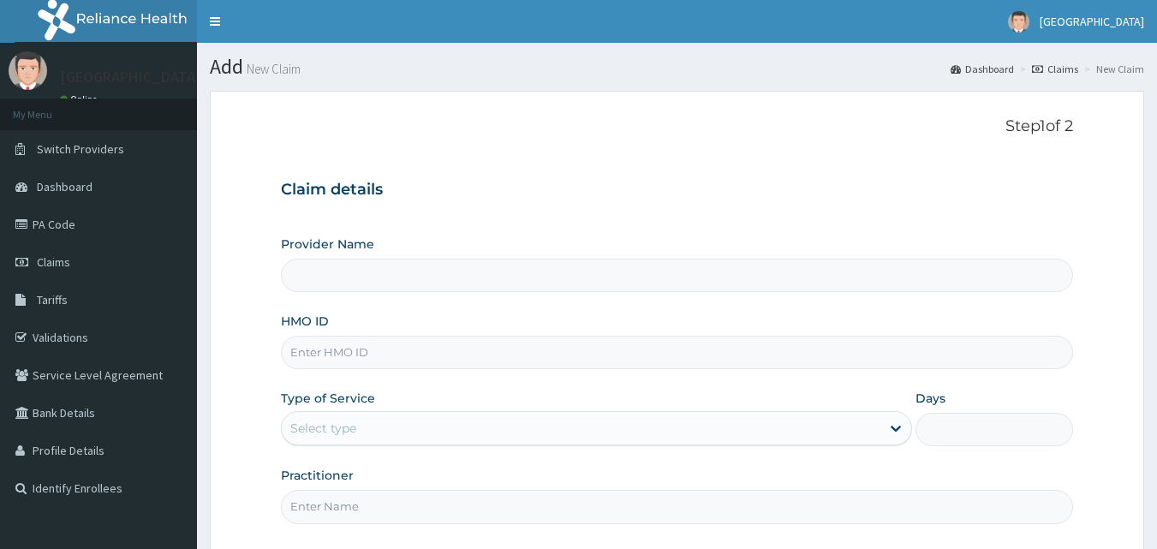
click at [408, 345] on input "HMO ID" at bounding box center [677, 352] width 793 height 33
type input "gbu"
type input "El-Hussain Specialist Hospital"
type input "GBI/10303/B"
click at [420, 426] on div "Select type" at bounding box center [581, 427] width 599 height 27
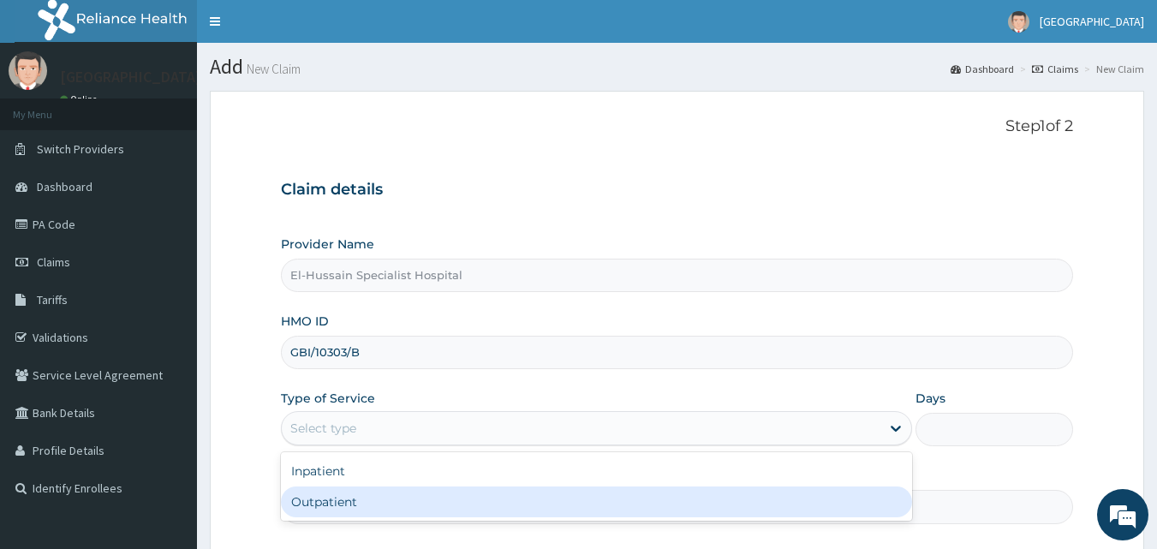
click at [420, 493] on div "Outpatient" at bounding box center [596, 501] width 631 height 31
type input "1"
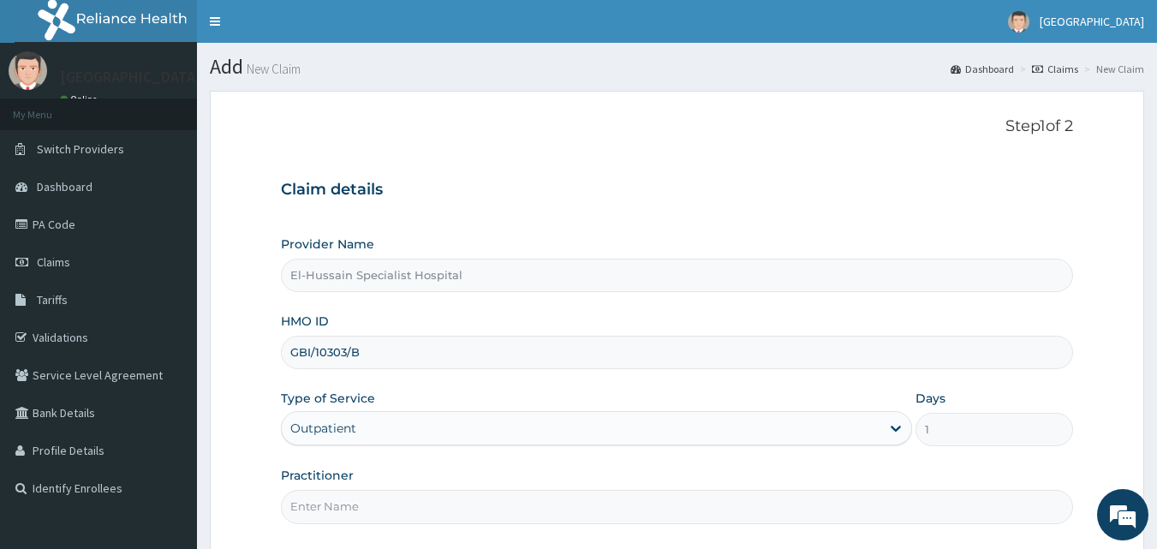
click at [420, 495] on input "Practitioner" at bounding box center [677, 506] width 793 height 33
type input "DR. NURADDEEN"
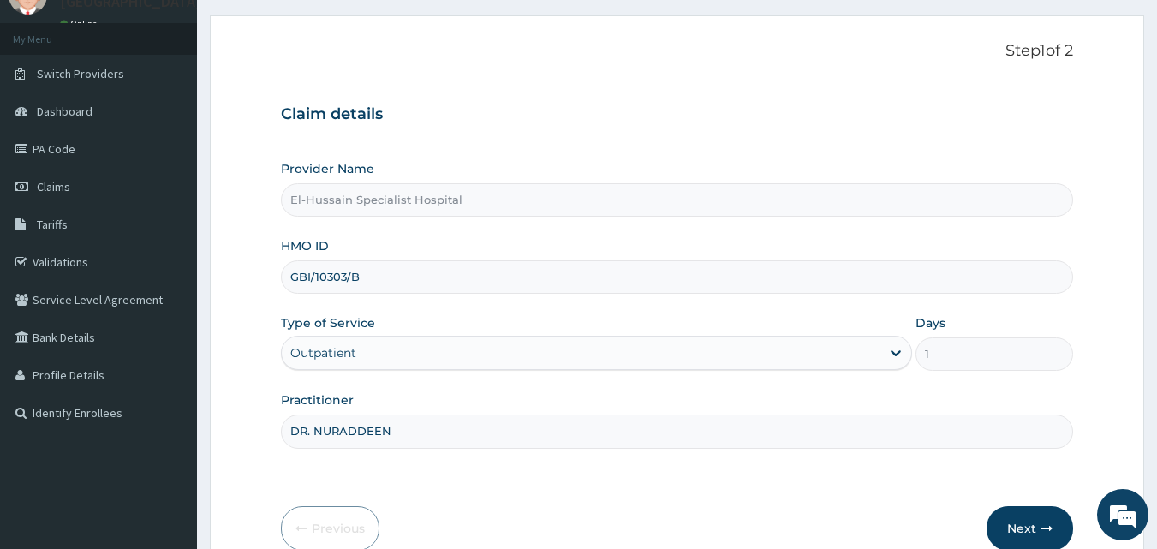
scroll to position [160, 0]
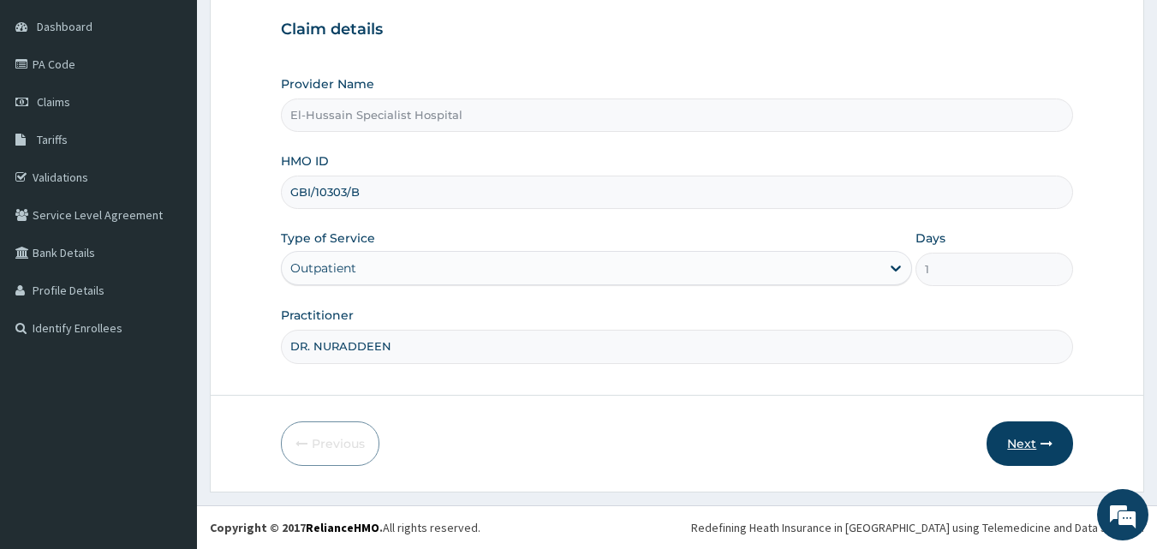
click at [1000, 447] on button "Next" at bounding box center [1029, 443] width 86 height 45
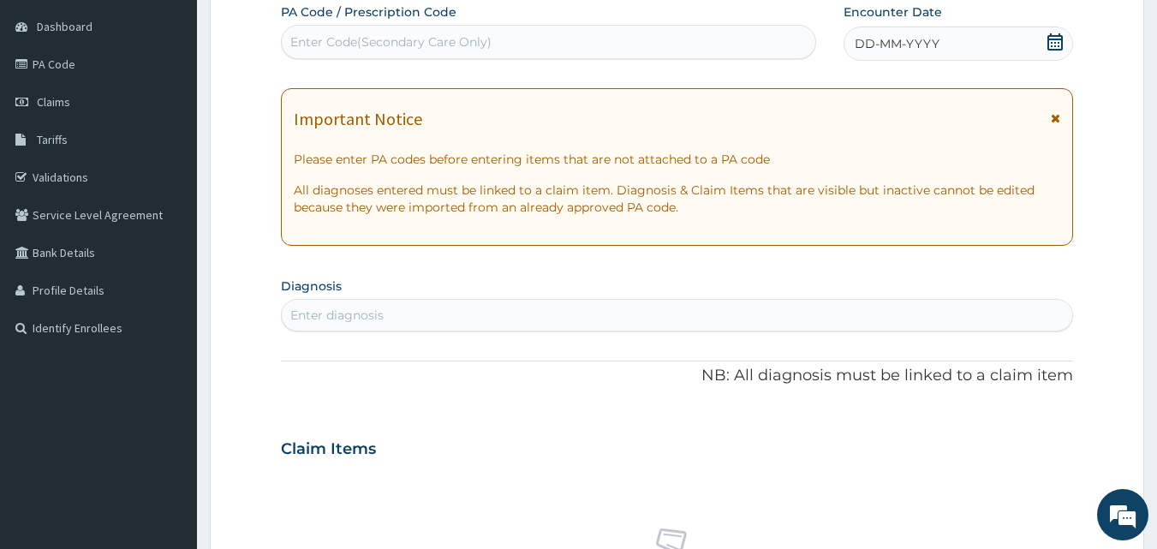
click at [371, 33] on div "Enter Code(Secondary Care Only)" at bounding box center [390, 41] width 201 height 17
click at [356, 40] on div "Enter Code(Secondary Care Only)" at bounding box center [390, 41] width 201 height 17
paste input "PA/ACCFFD"
type input "PA/ACCFFD"
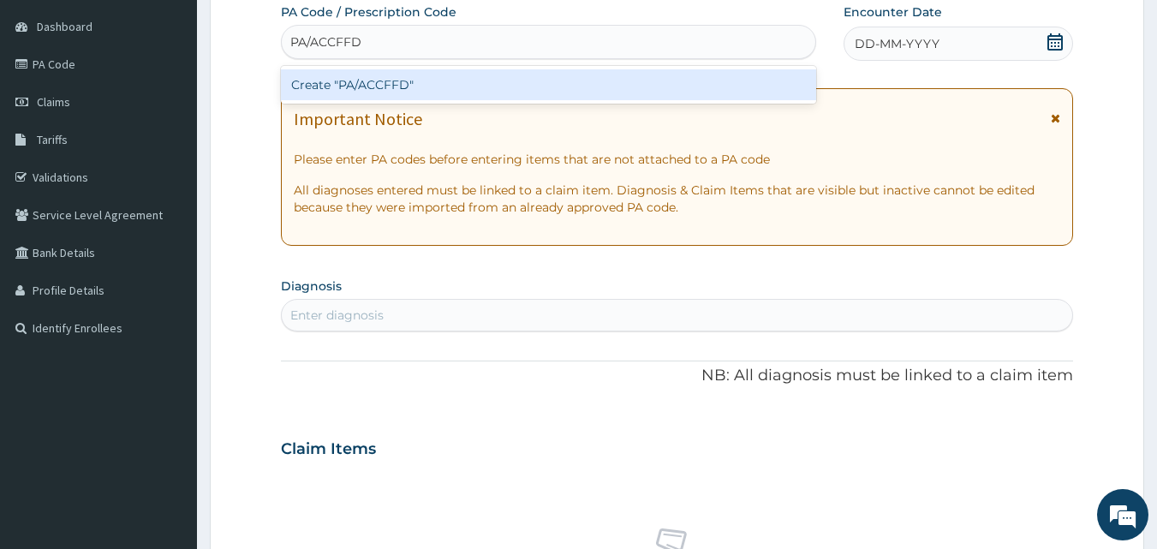
click at [365, 85] on div "Create "PA/ACCFFD"" at bounding box center [549, 84] width 536 height 31
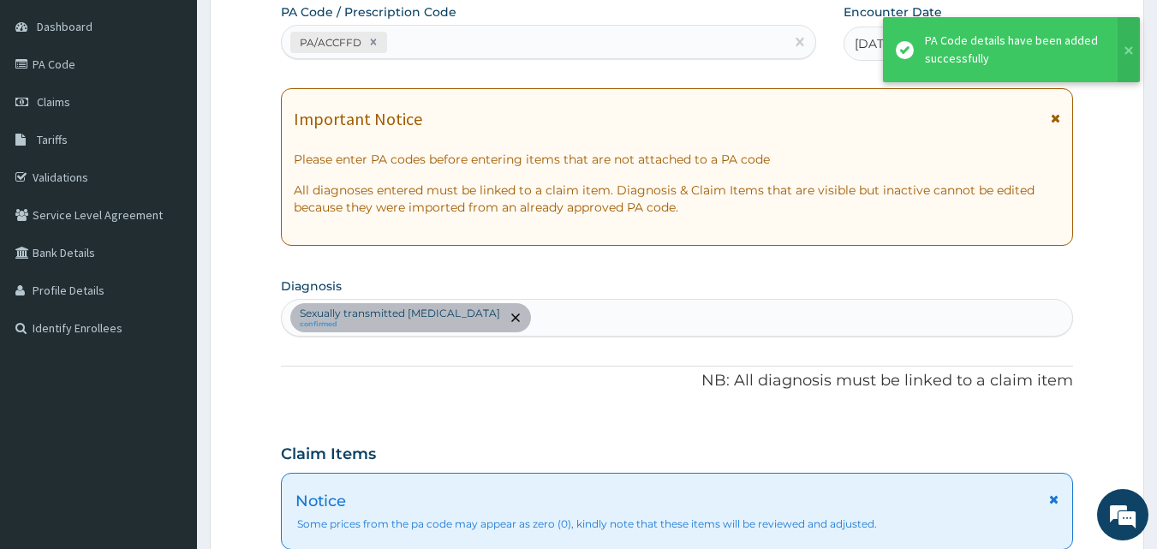
scroll to position [498, 0]
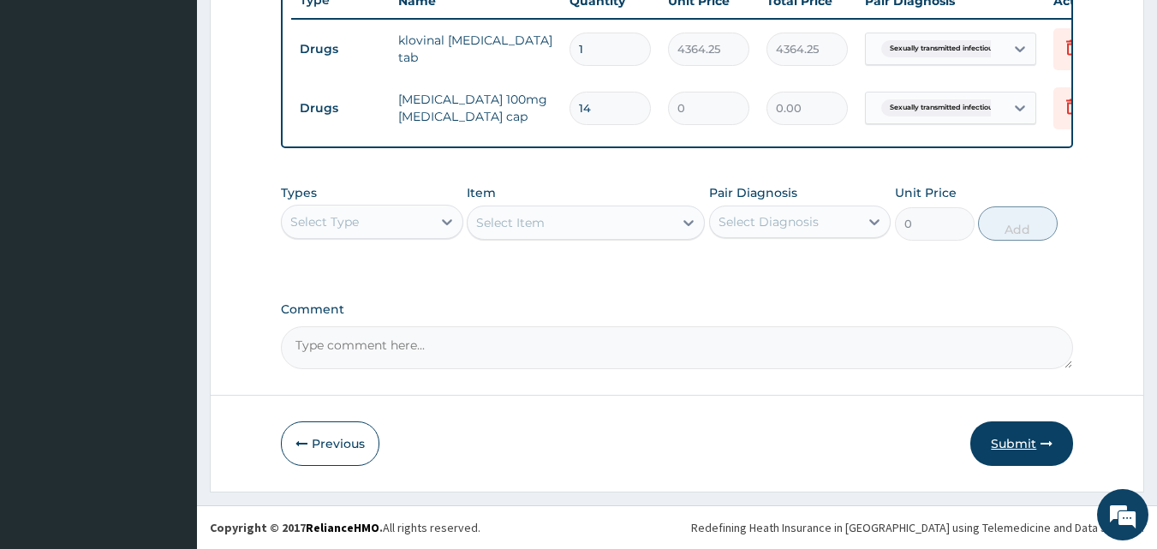
click at [1012, 438] on button "Submit" at bounding box center [1021, 443] width 103 height 45
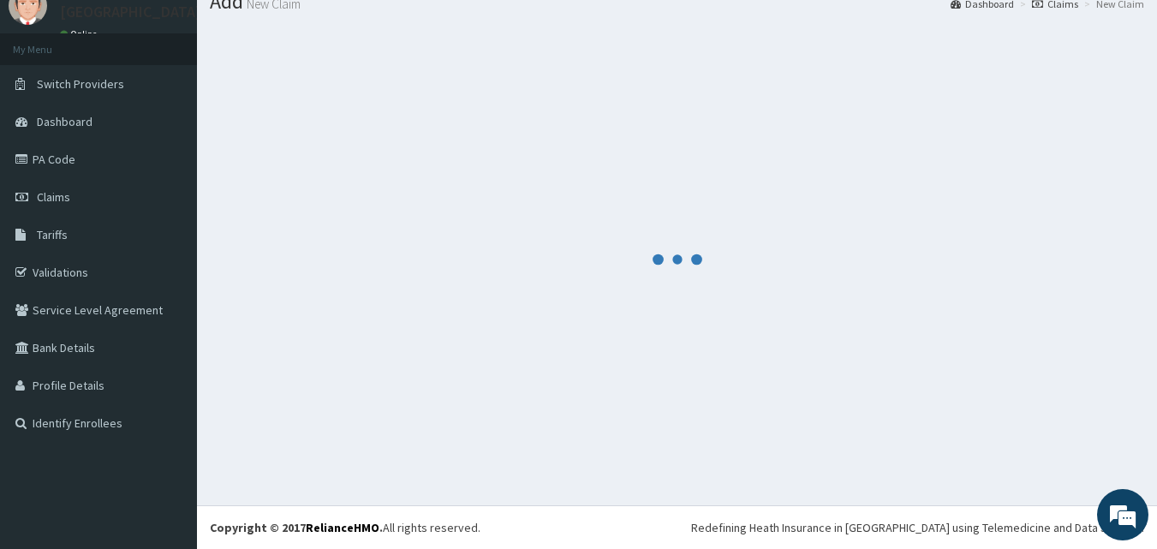
scroll to position [754, 0]
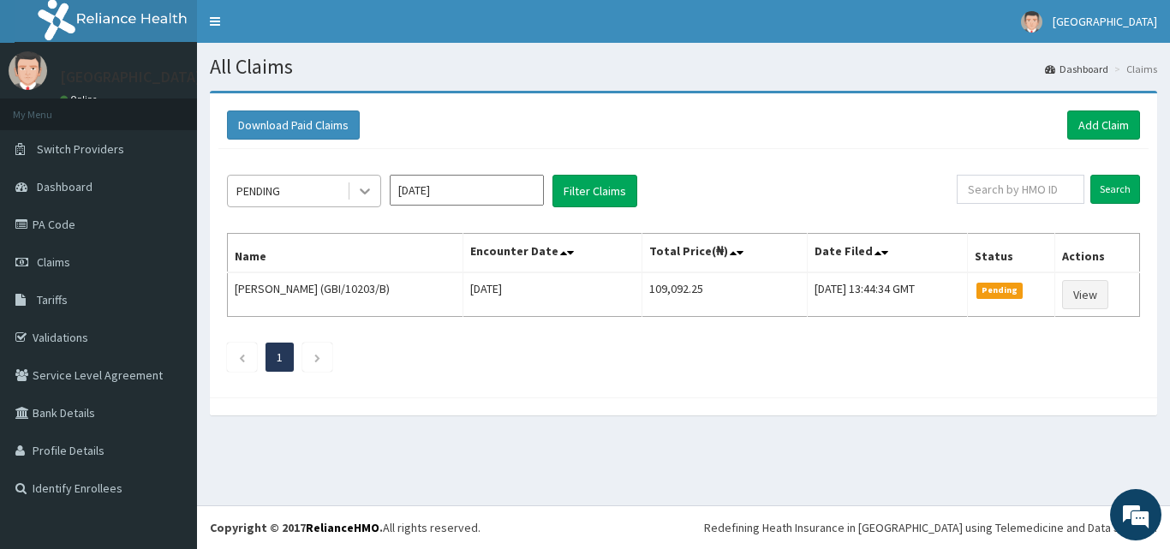
click at [364, 187] on icon at bounding box center [364, 190] width 17 height 17
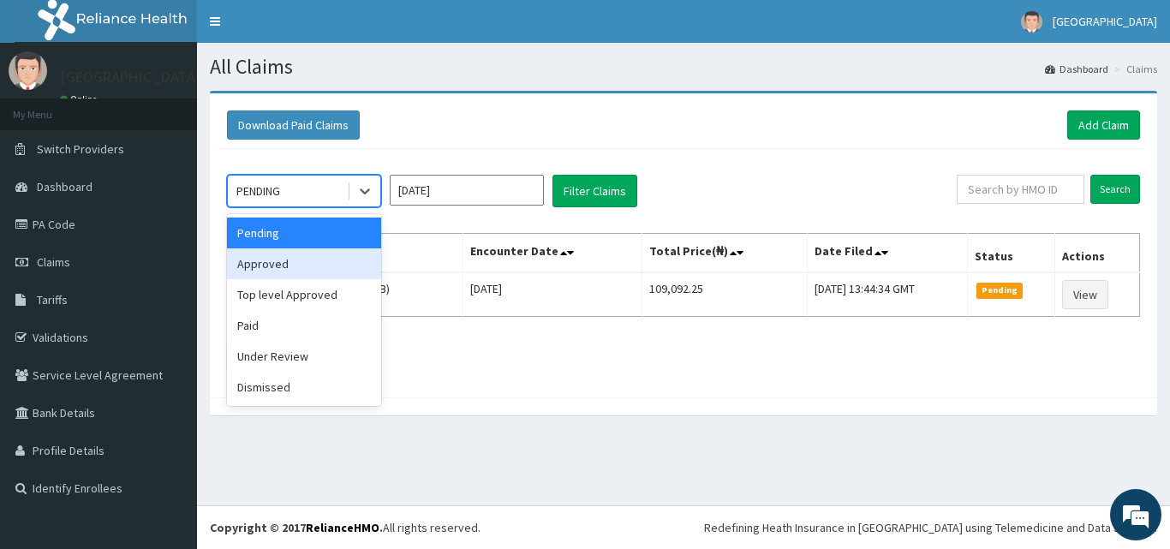
click at [329, 259] on div "Approved" at bounding box center [304, 263] width 154 height 31
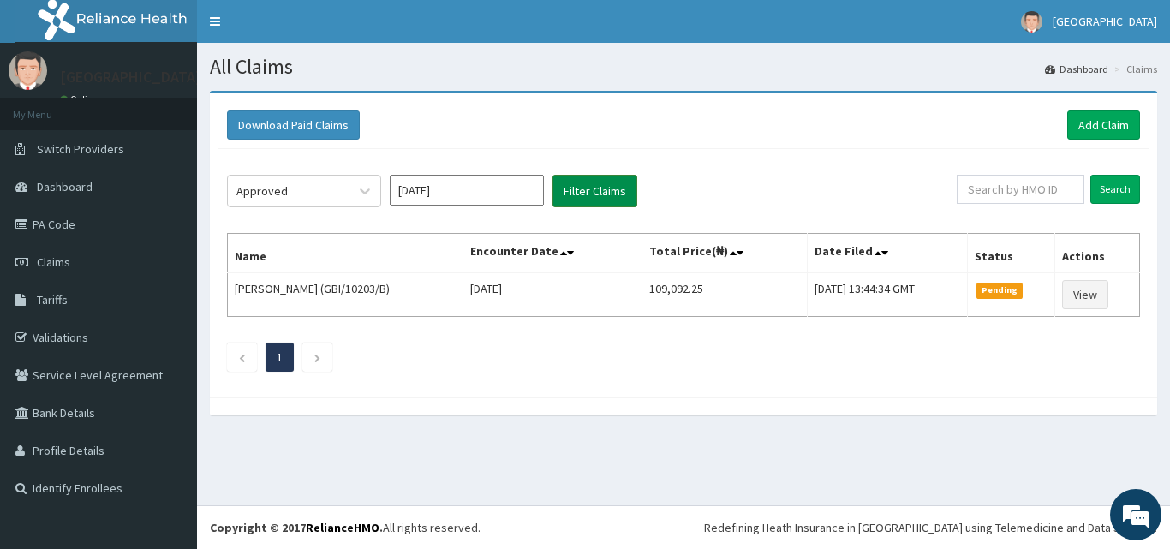
click at [600, 204] on button "Filter Claims" at bounding box center [594, 191] width 85 height 33
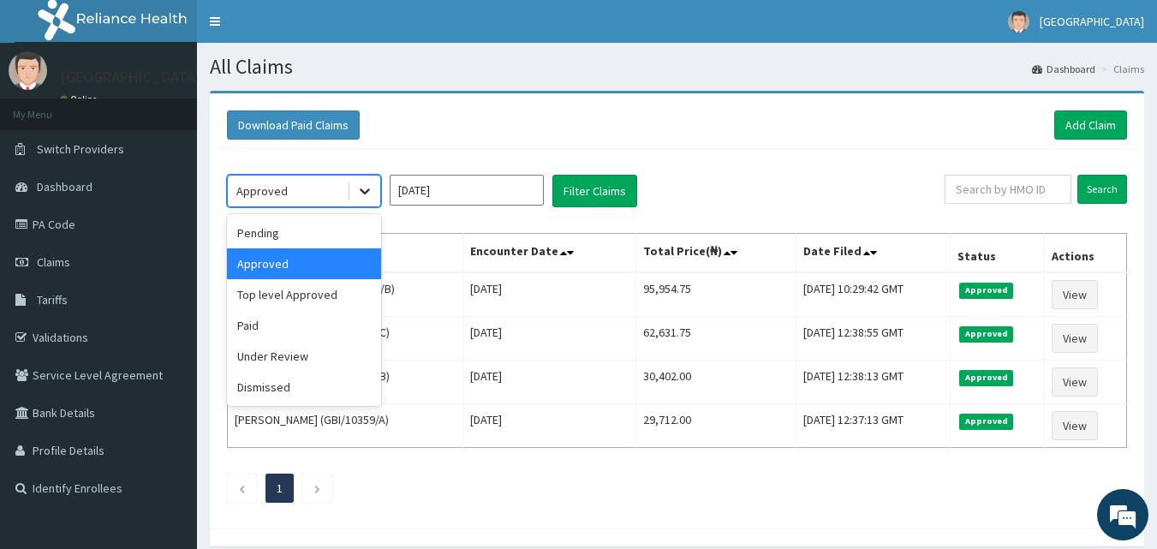
click at [360, 190] on icon at bounding box center [364, 190] width 17 height 17
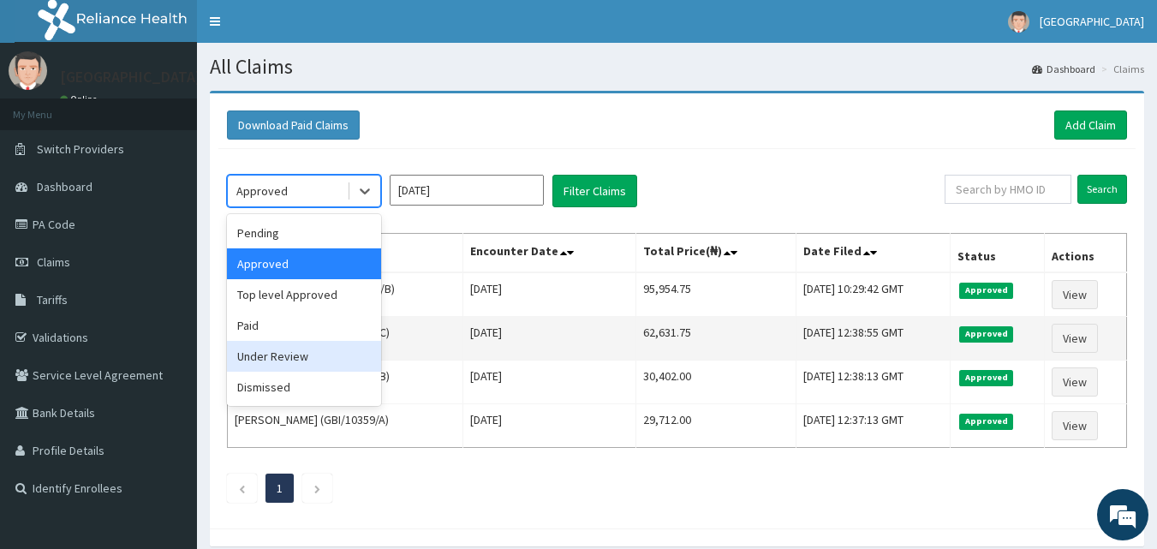
click at [317, 358] on div "Under Review" at bounding box center [304, 356] width 154 height 31
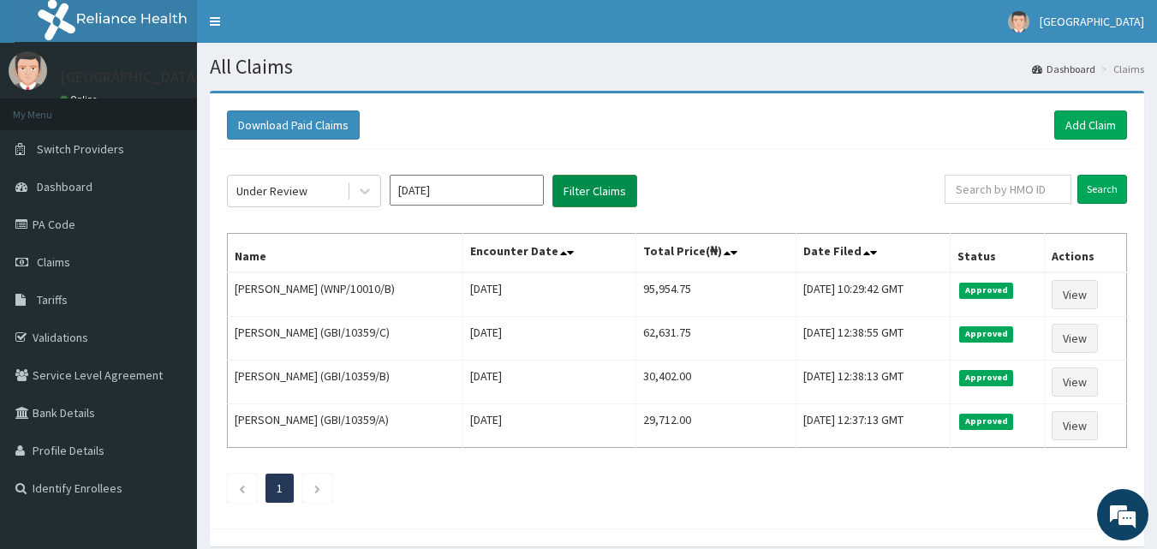
click at [582, 187] on button "Filter Claims" at bounding box center [594, 191] width 85 height 33
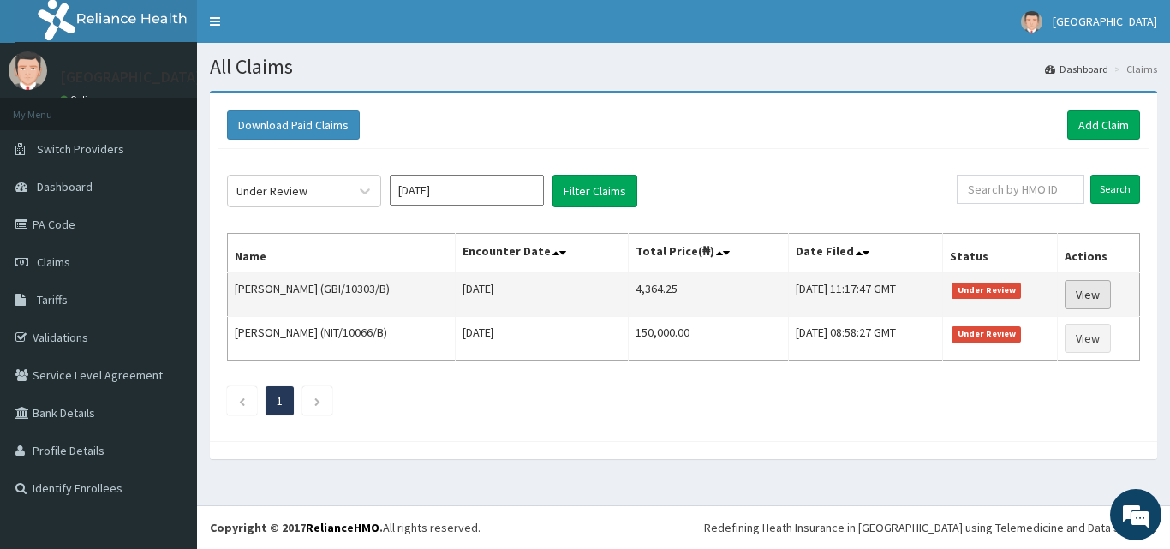
click at [1096, 290] on link "View" at bounding box center [1087, 294] width 46 height 29
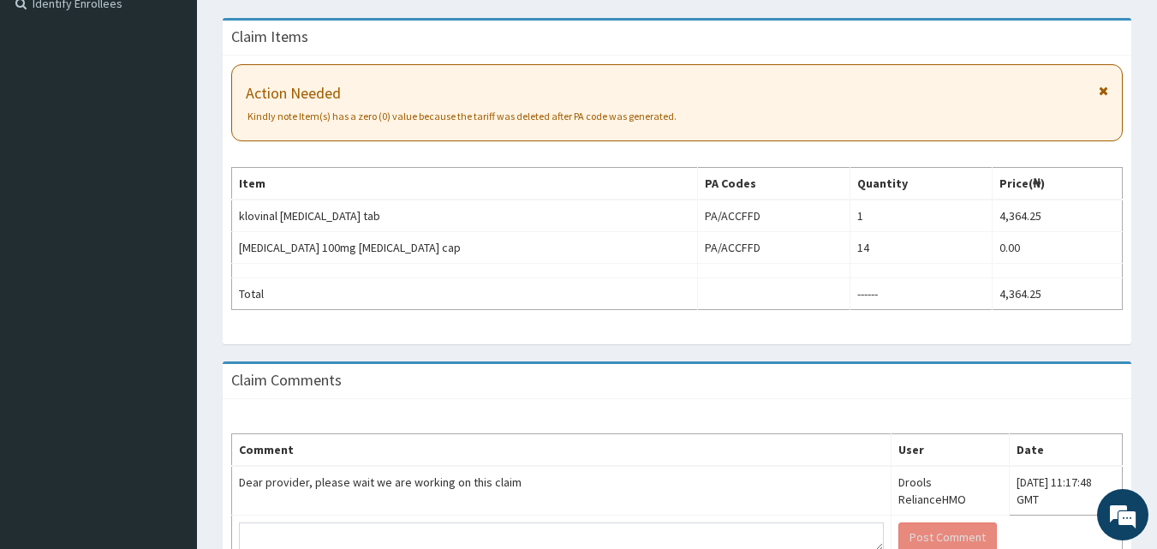
scroll to position [402, 0]
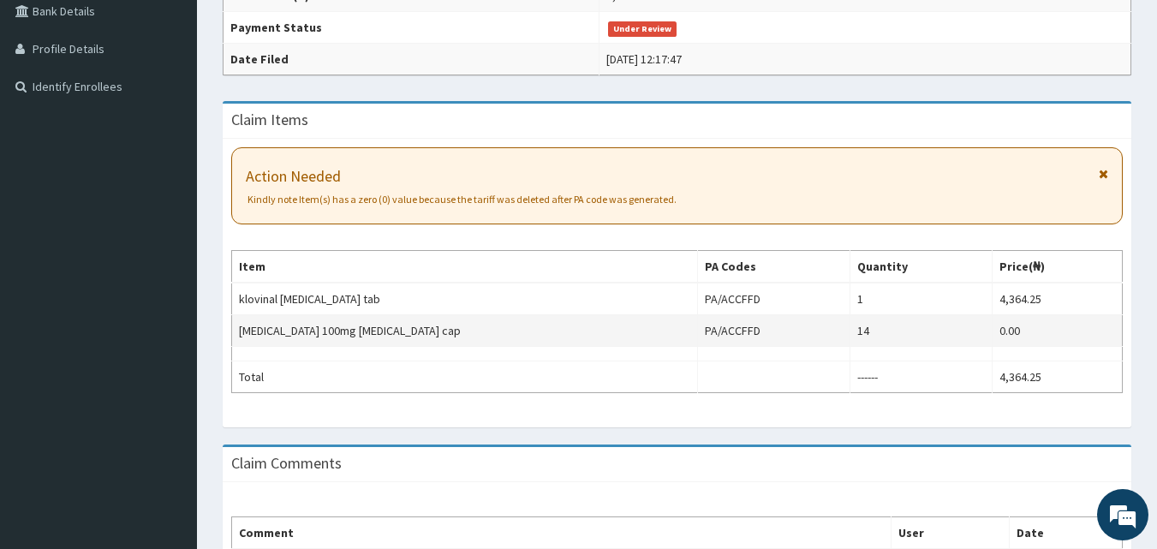
click at [456, 334] on td "[MEDICAL_DATA] 100mg [MEDICAL_DATA] cap" at bounding box center [465, 331] width 466 height 32
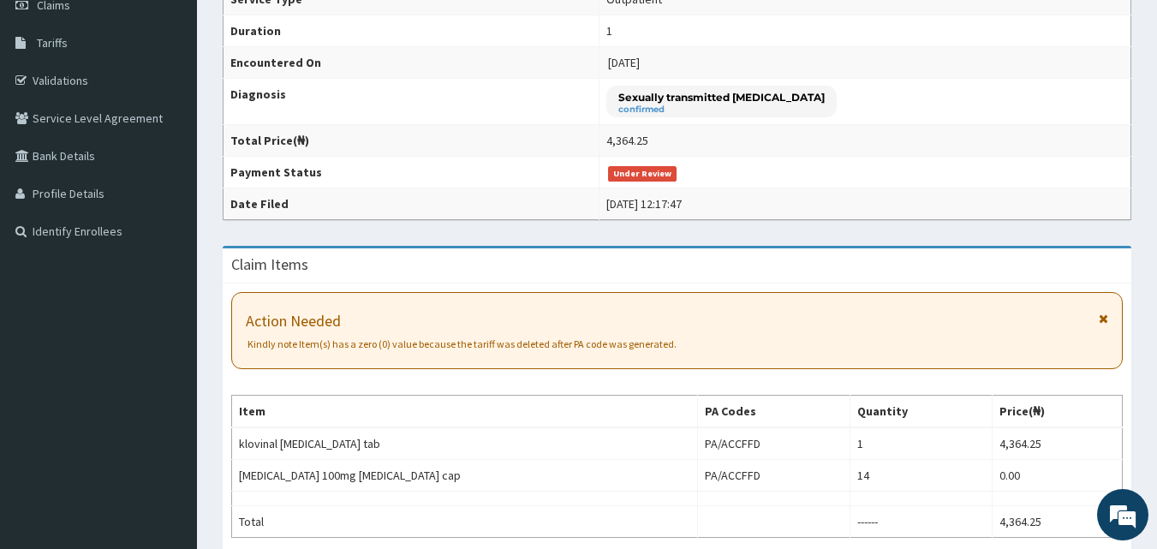
scroll to position [86, 0]
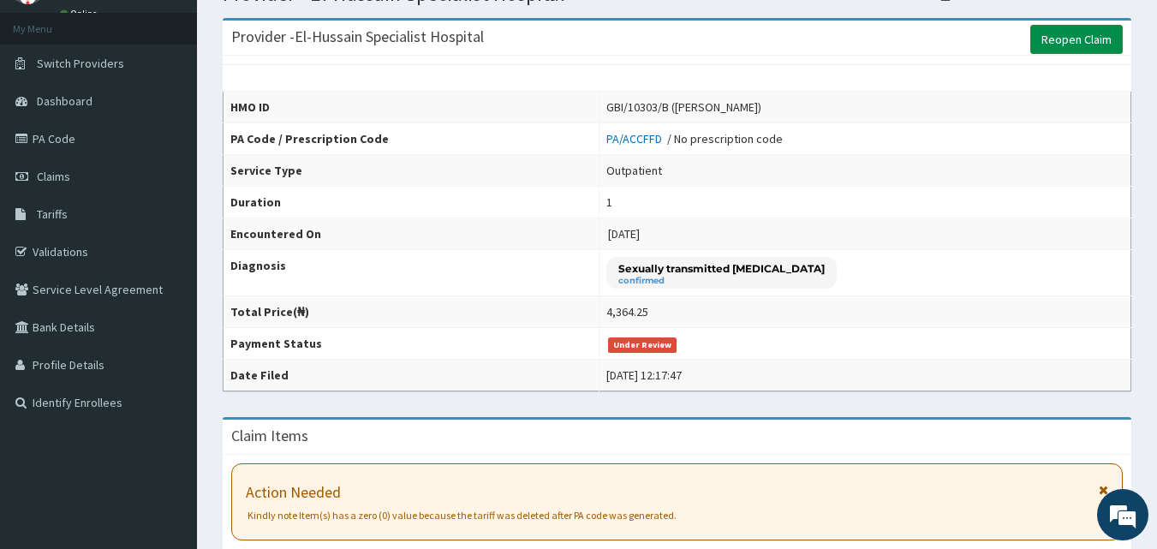
click at [1059, 41] on link "Reopen Claim" at bounding box center [1076, 39] width 92 height 29
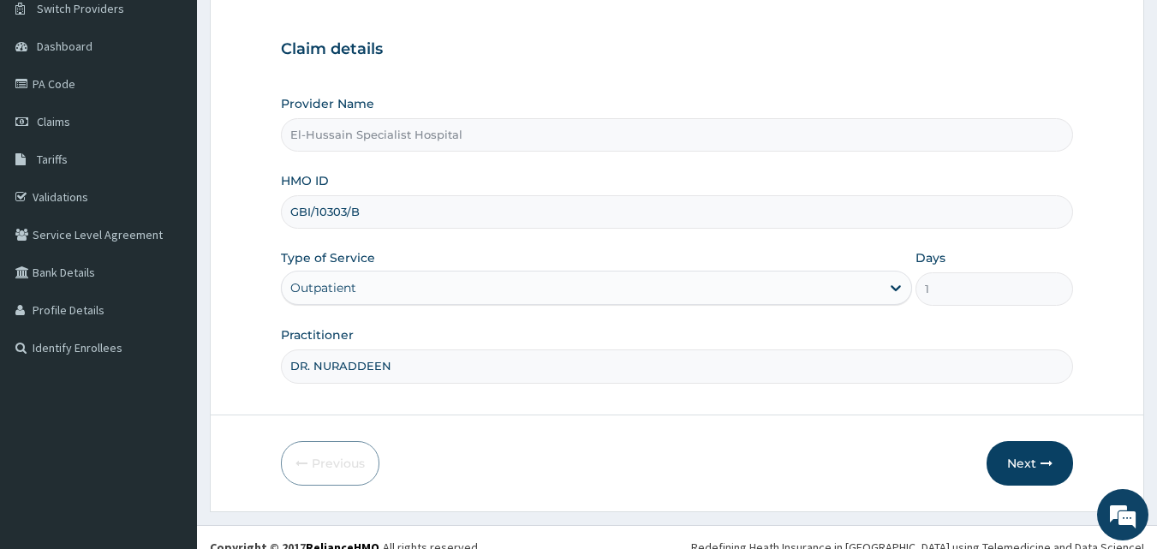
scroll to position [160, 0]
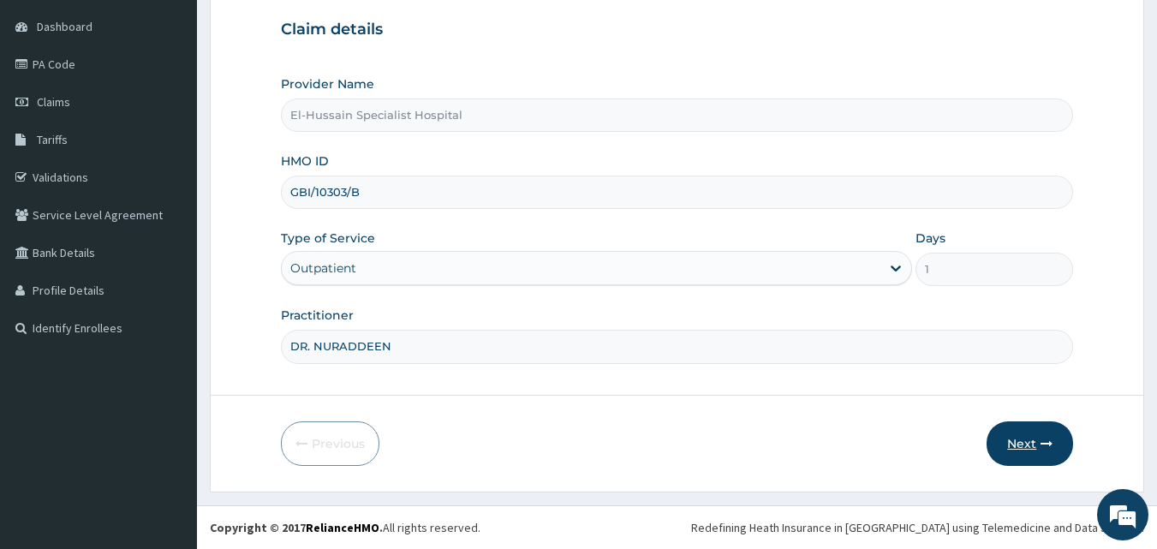
click at [1024, 453] on button "Next" at bounding box center [1029, 443] width 86 height 45
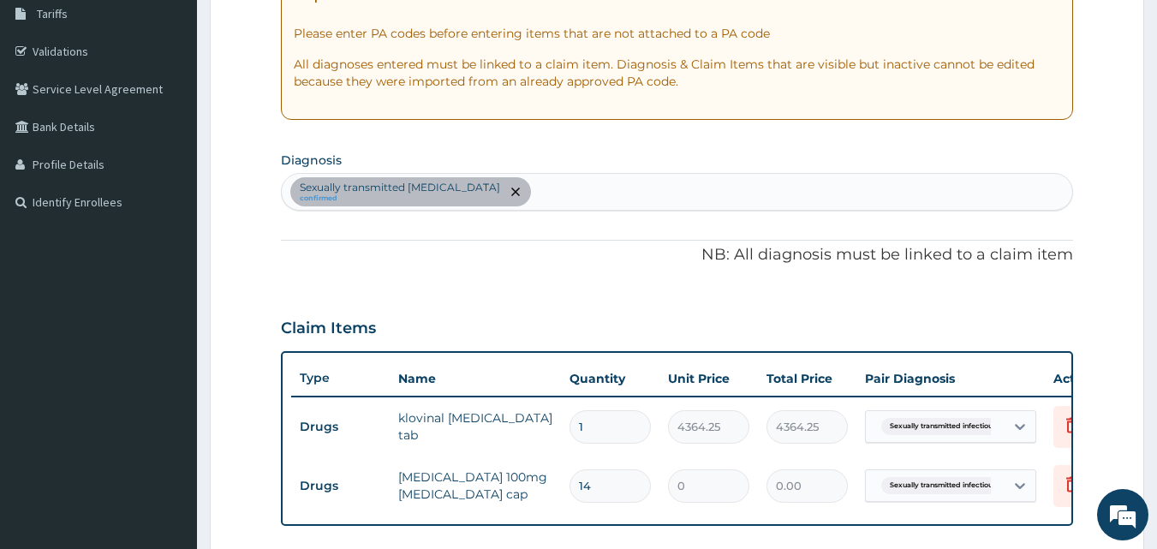
scroll to position [503, 0]
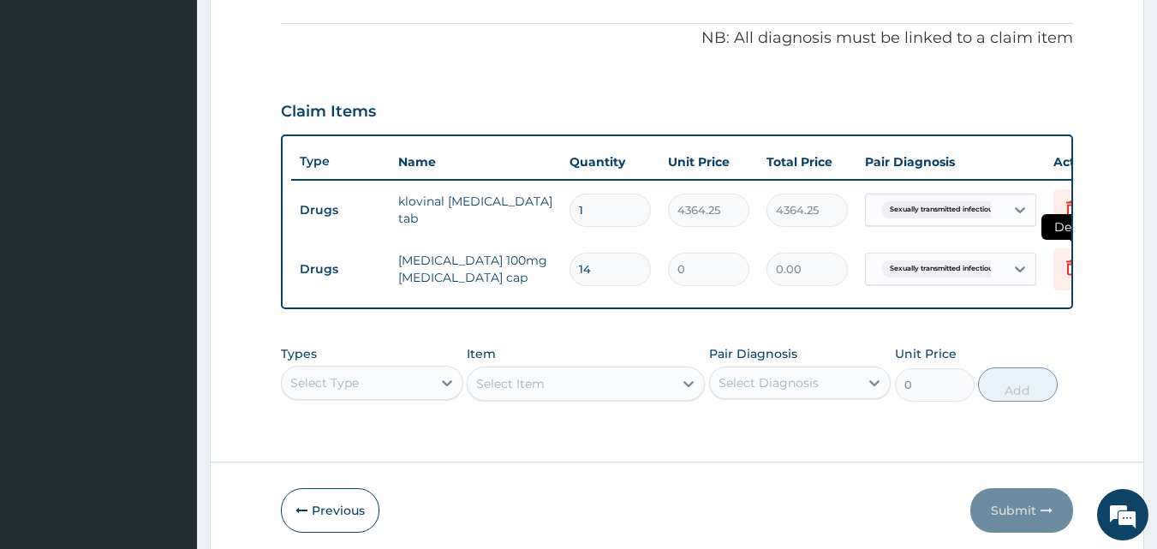
click at [1058, 267] on icon at bounding box center [1072, 269] width 38 height 42
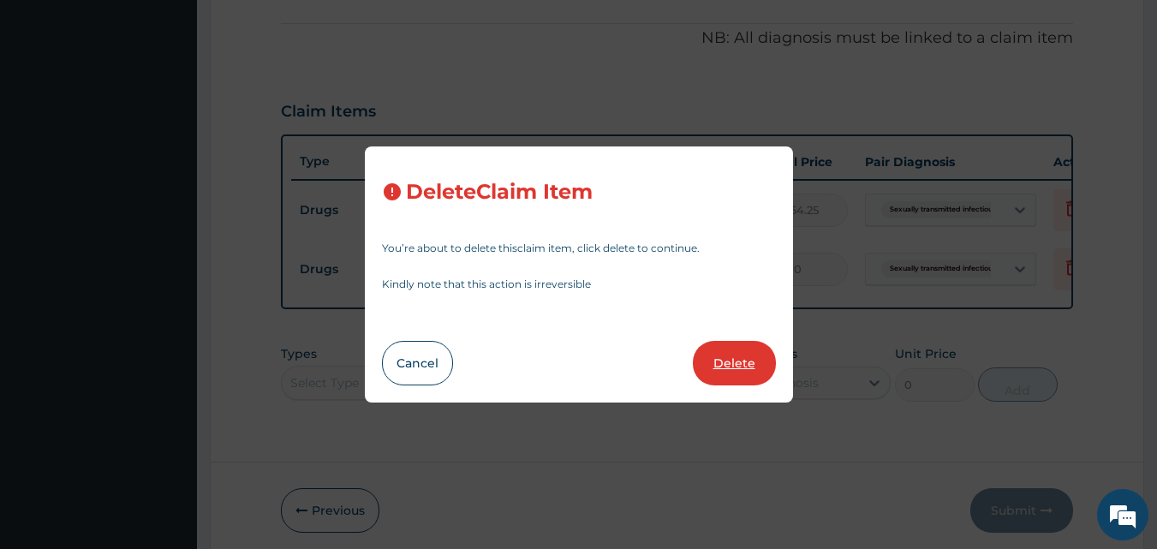
click at [738, 371] on button "Delete" at bounding box center [734, 363] width 83 height 45
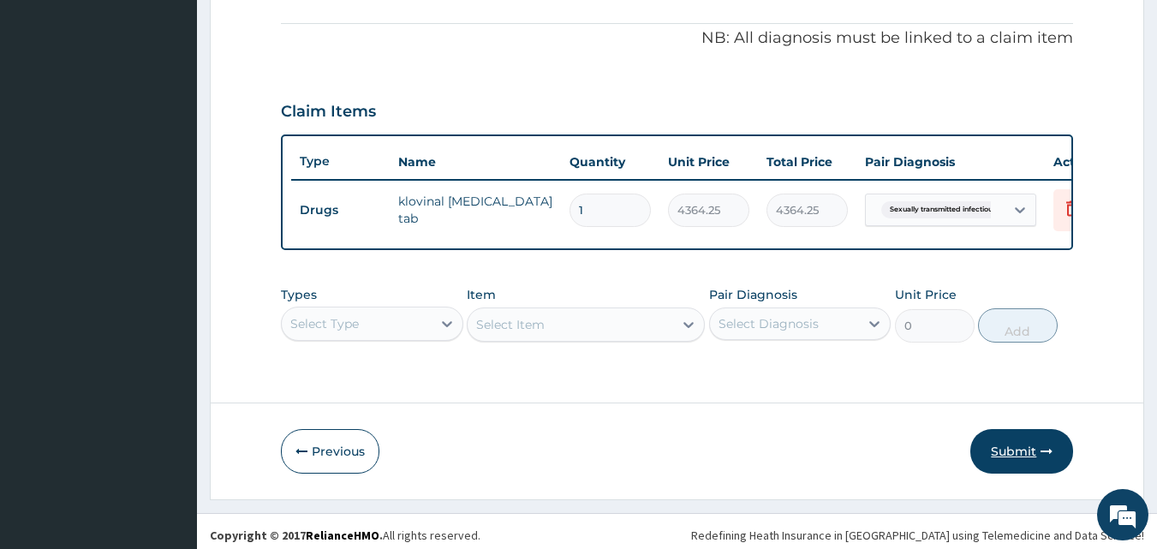
click at [984, 468] on button "Submit" at bounding box center [1021, 451] width 103 height 45
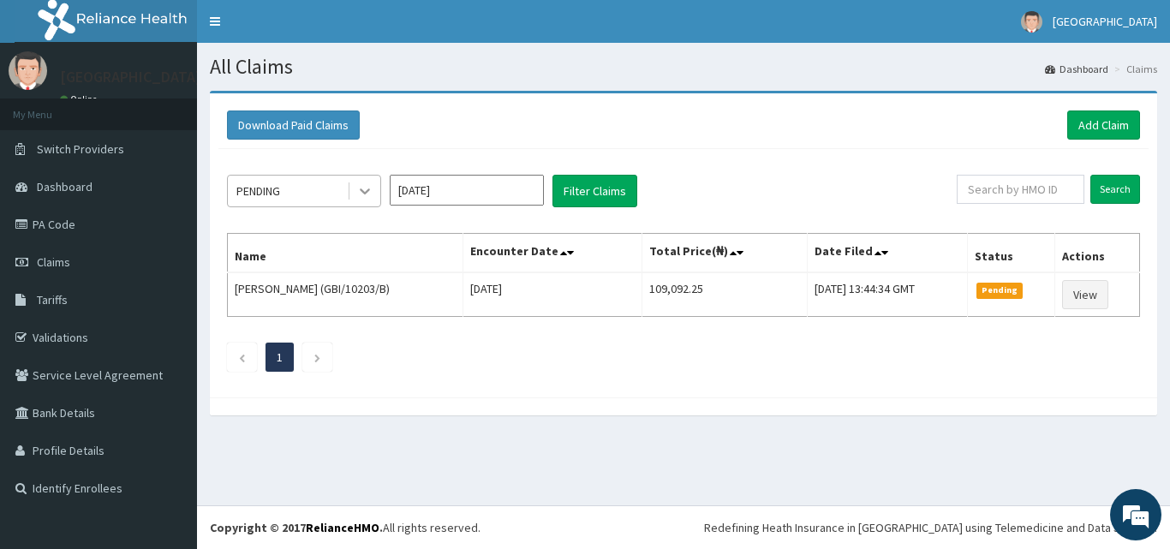
click at [376, 189] on div at bounding box center [364, 191] width 31 height 31
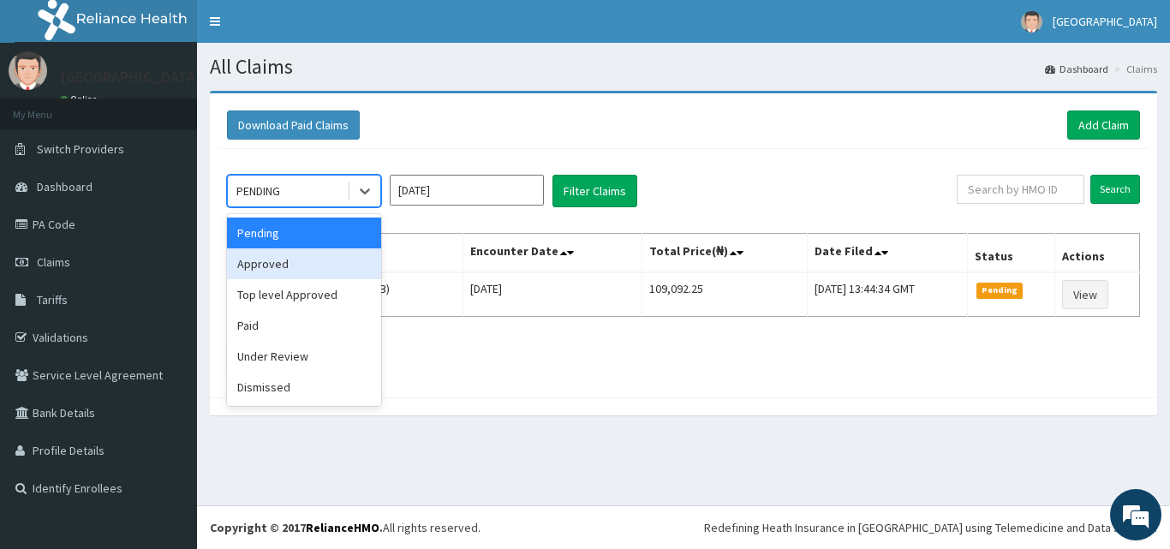
drag, startPoint x: 331, startPoint y: 265, endPoint x: 429, endPoint y: 248, distance: 99.0
click at [341, 261] on div "Approved" at bounding box center [304, 263] width 154 height 31
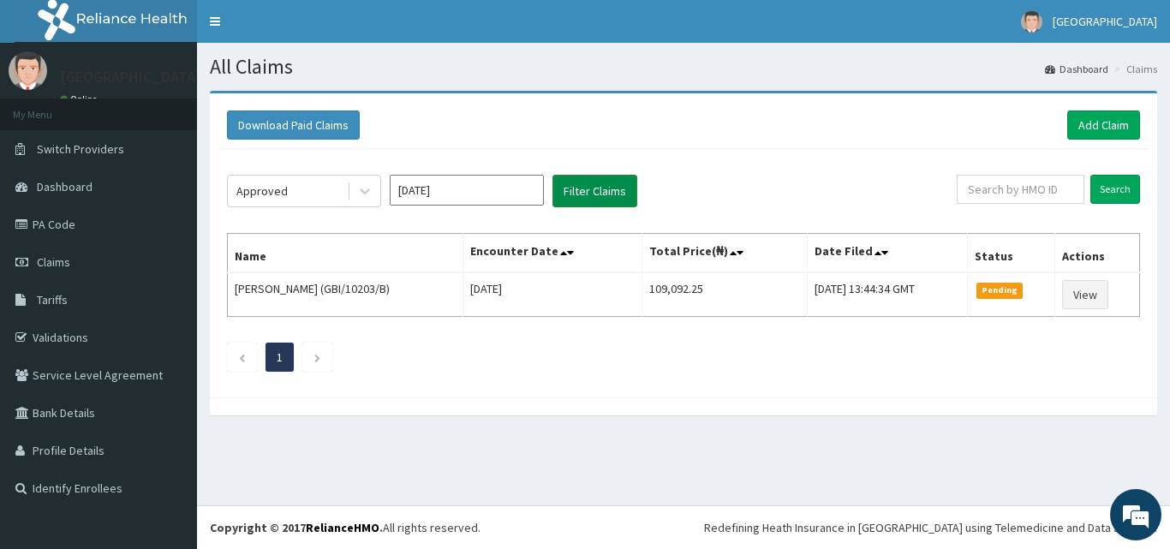
click at [563, 202] on button "Filter Claims" at bounding box center [594, 191] width 85 height 33
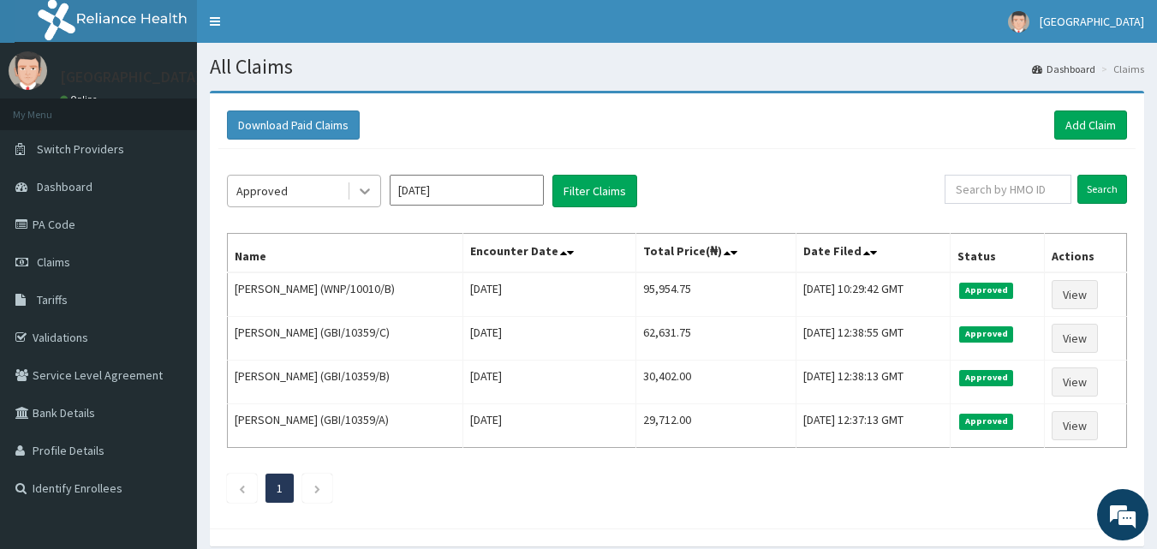
click at [371, 197] on icon at bounding box center [364, 190] width 17 height 17
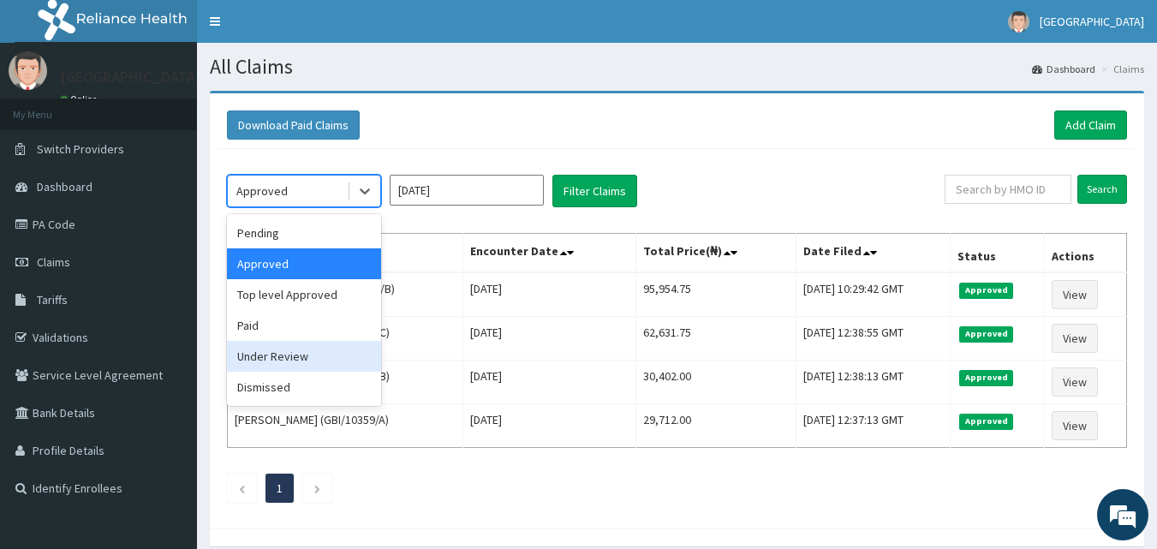
click at [337, 360] on div "Under Review" at bounding box center [304, 356] width 154 height 31
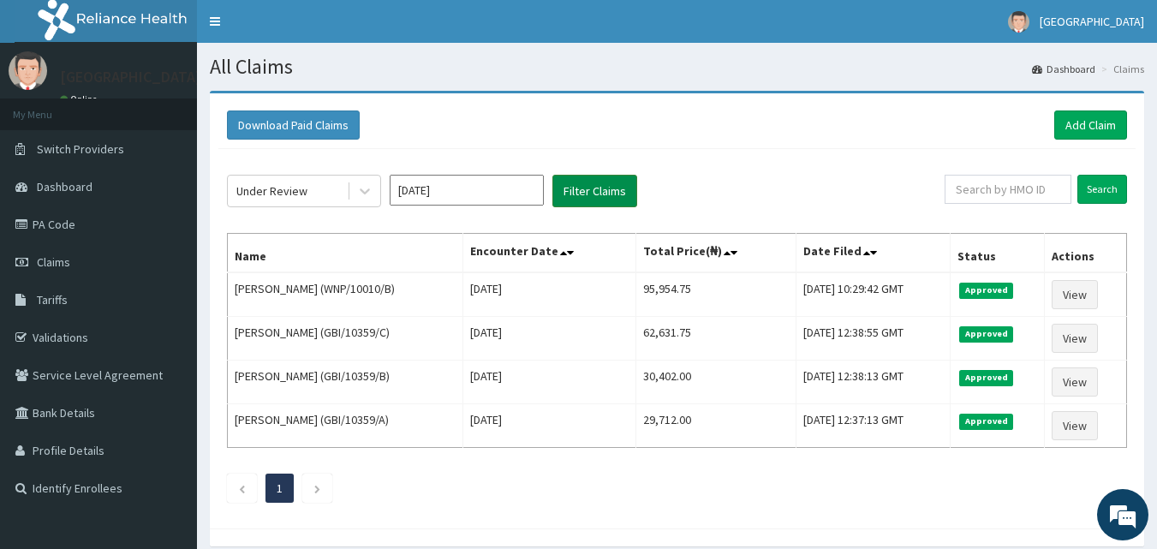
click at [610, 188] on button "Filter Claims" at bounding box center [594, 191] width 85 height 33
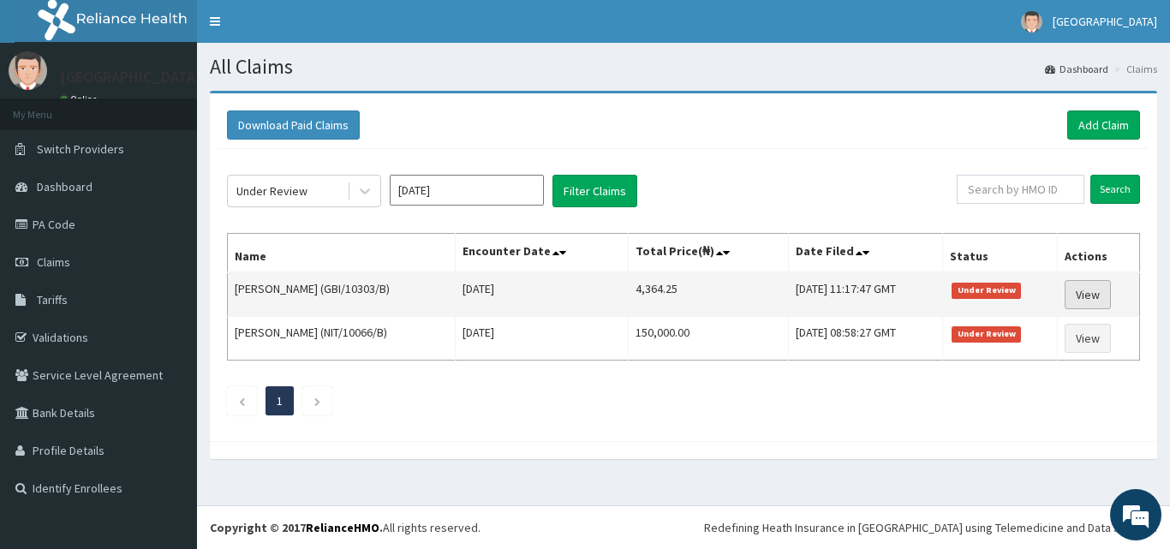
click at [1084, 295] on link "View" at bounding box center [1087, 294] width 46 height 29
